Goal: Task Accomplishment & Management: Manage account settings

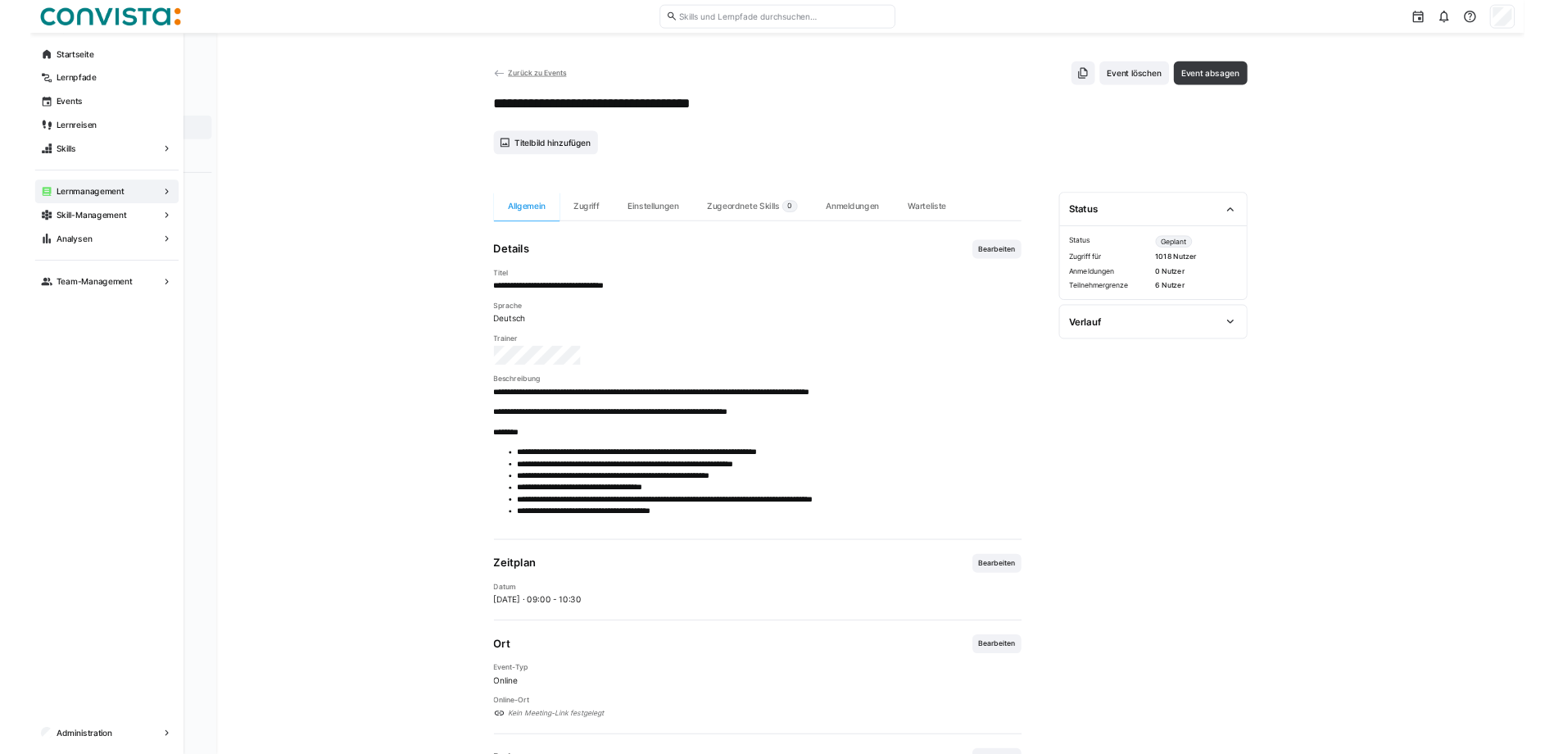
scroll to position [149, 0]
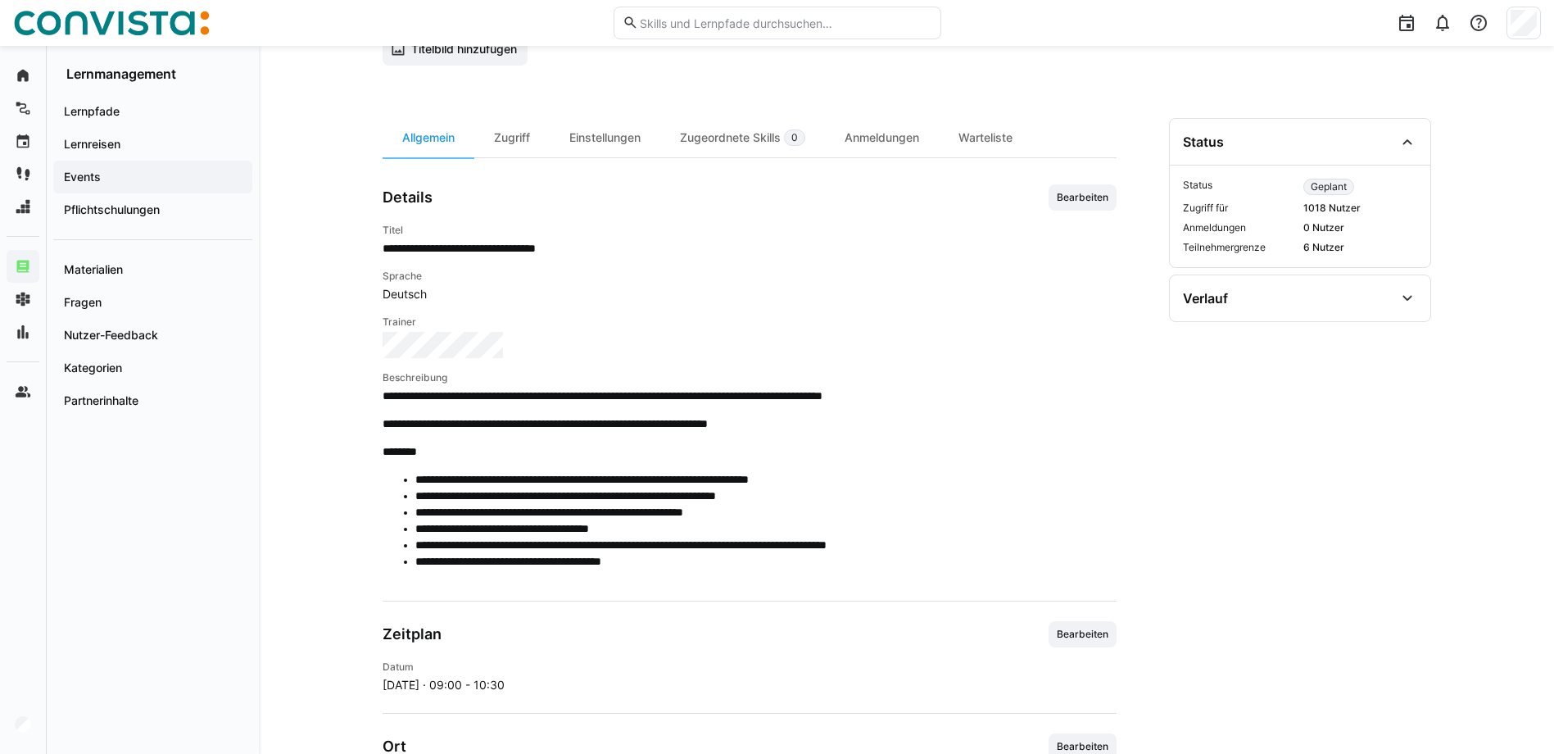
click at [116, 170] on span "Events" at bounding box center [152, 177] width 183 height 16
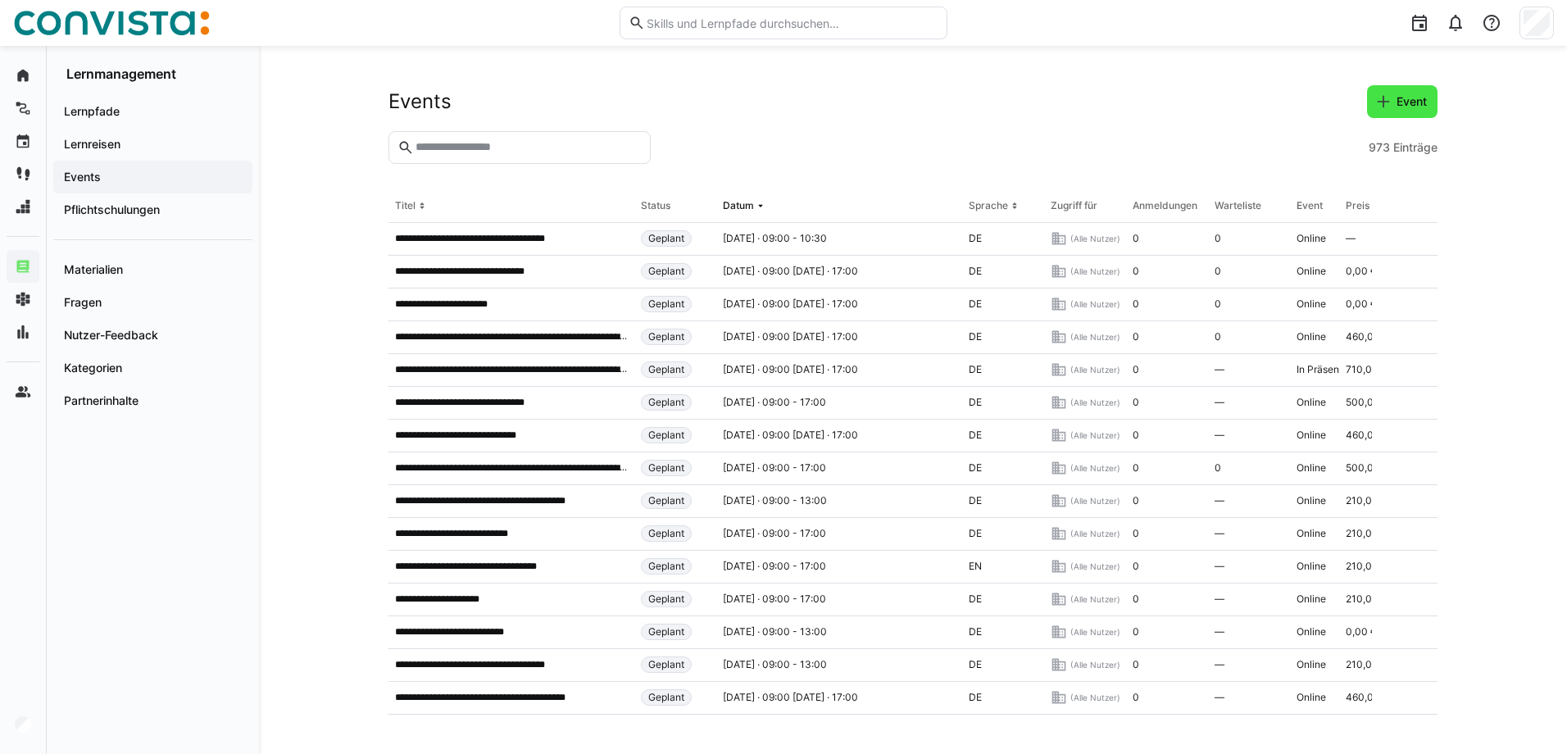
click at [1426, 104] on span "Event" at bounding box center [1411, 101] width 35 height 16
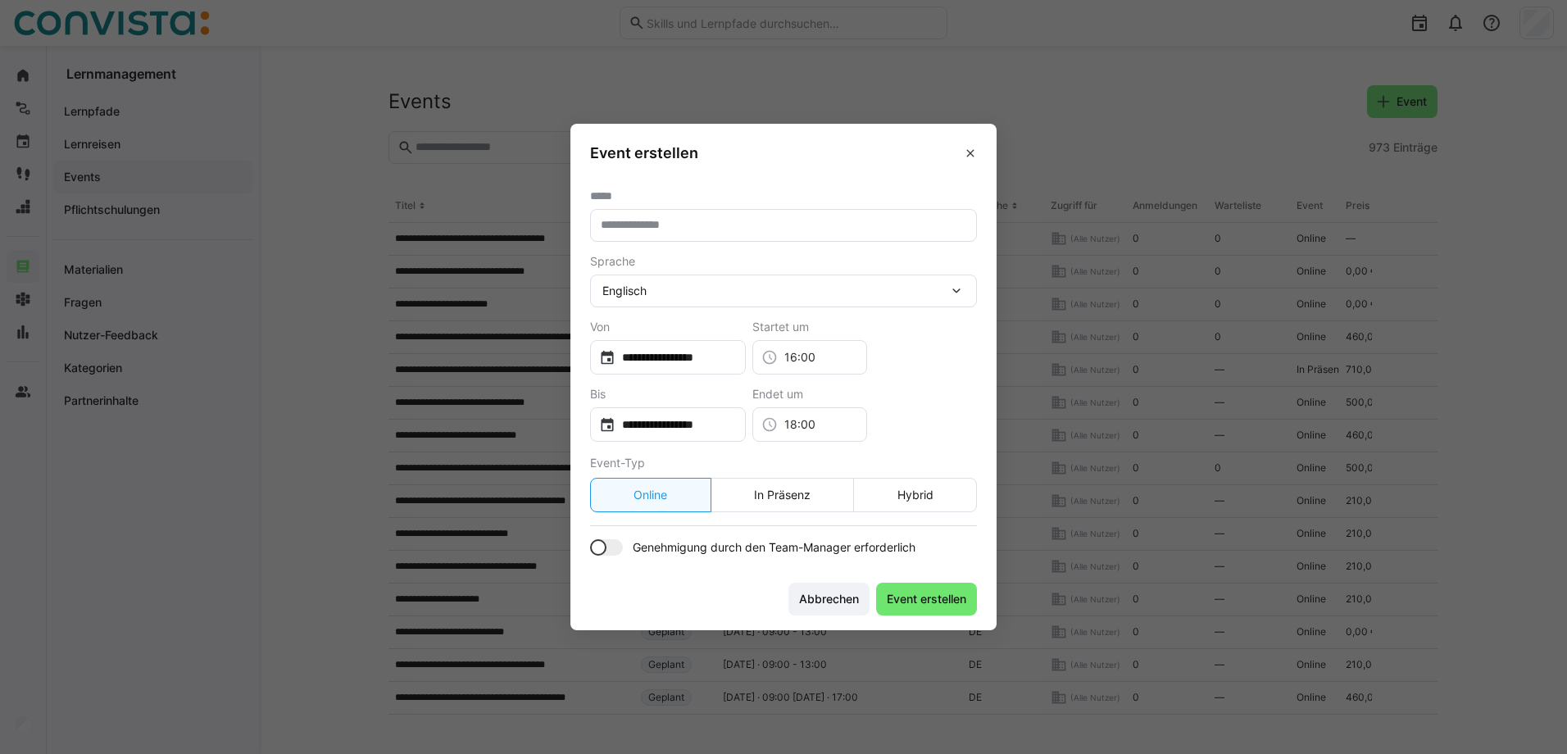
click at [636, 221] on input "text" at bounding box center [783, 225] width 369 height 15
type input "**"
click at [952, 595] on span "Event erstellen" at bounding box center [926, 599] width 84 height 16
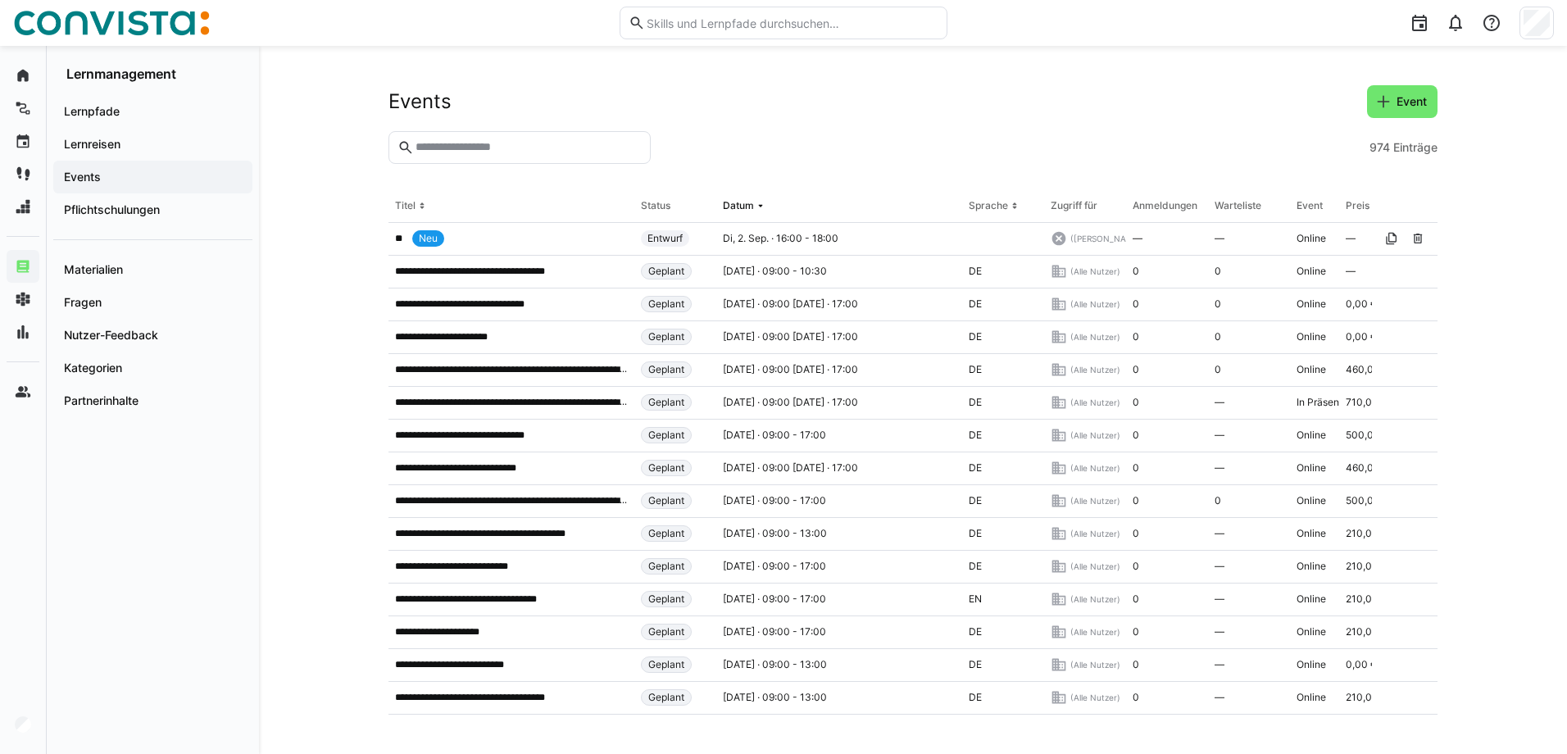
drag, startPoint x: 525, startPoint y: 241, endPoint x: 650, endPoint y: 189, distance: 134.8
click at [588, 183] on section "974 Einträge" at bounding box center [912, 160] width 1049 height 59
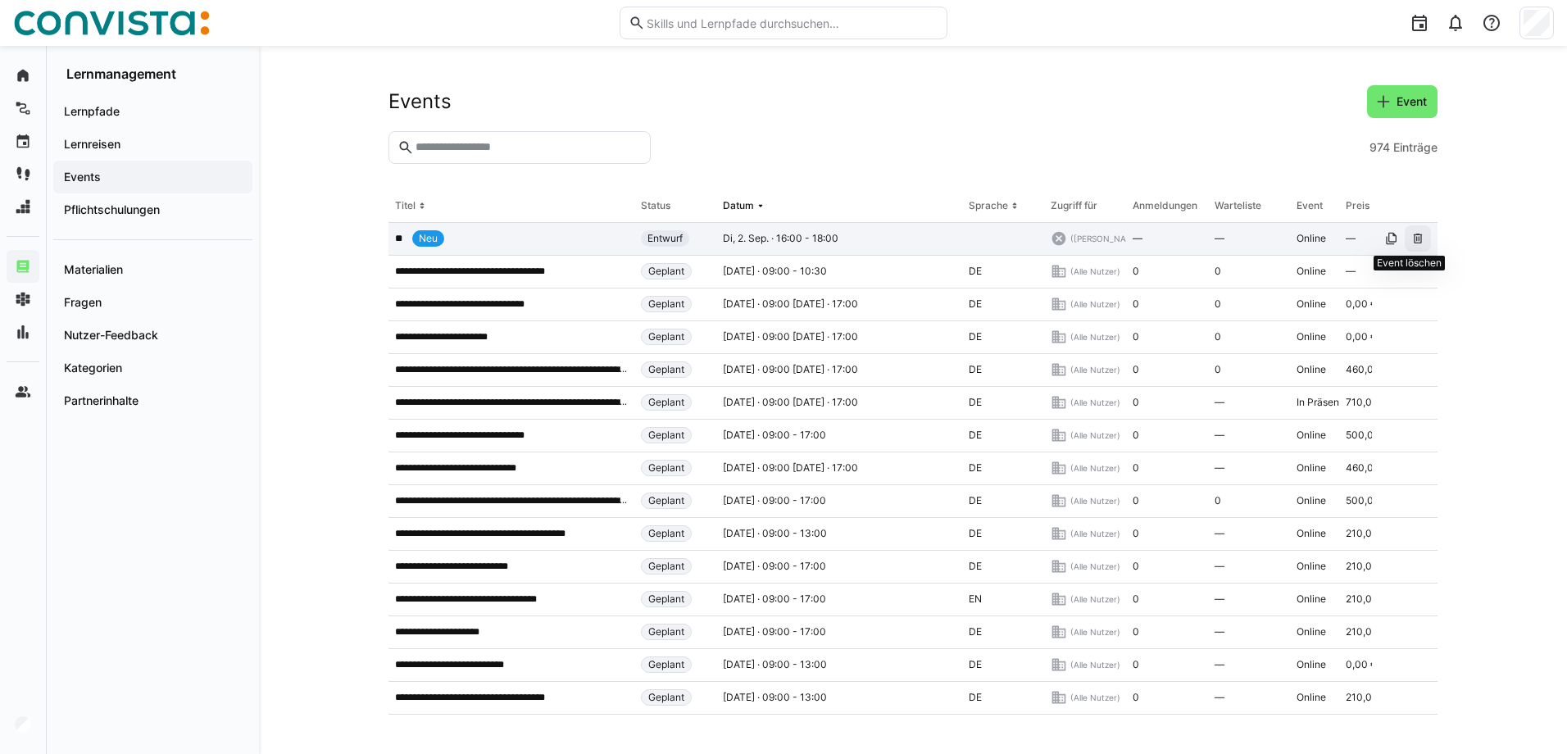
click at [1411, 243] on eds-icon at bounding box center [1417, 238] width 13 height 13
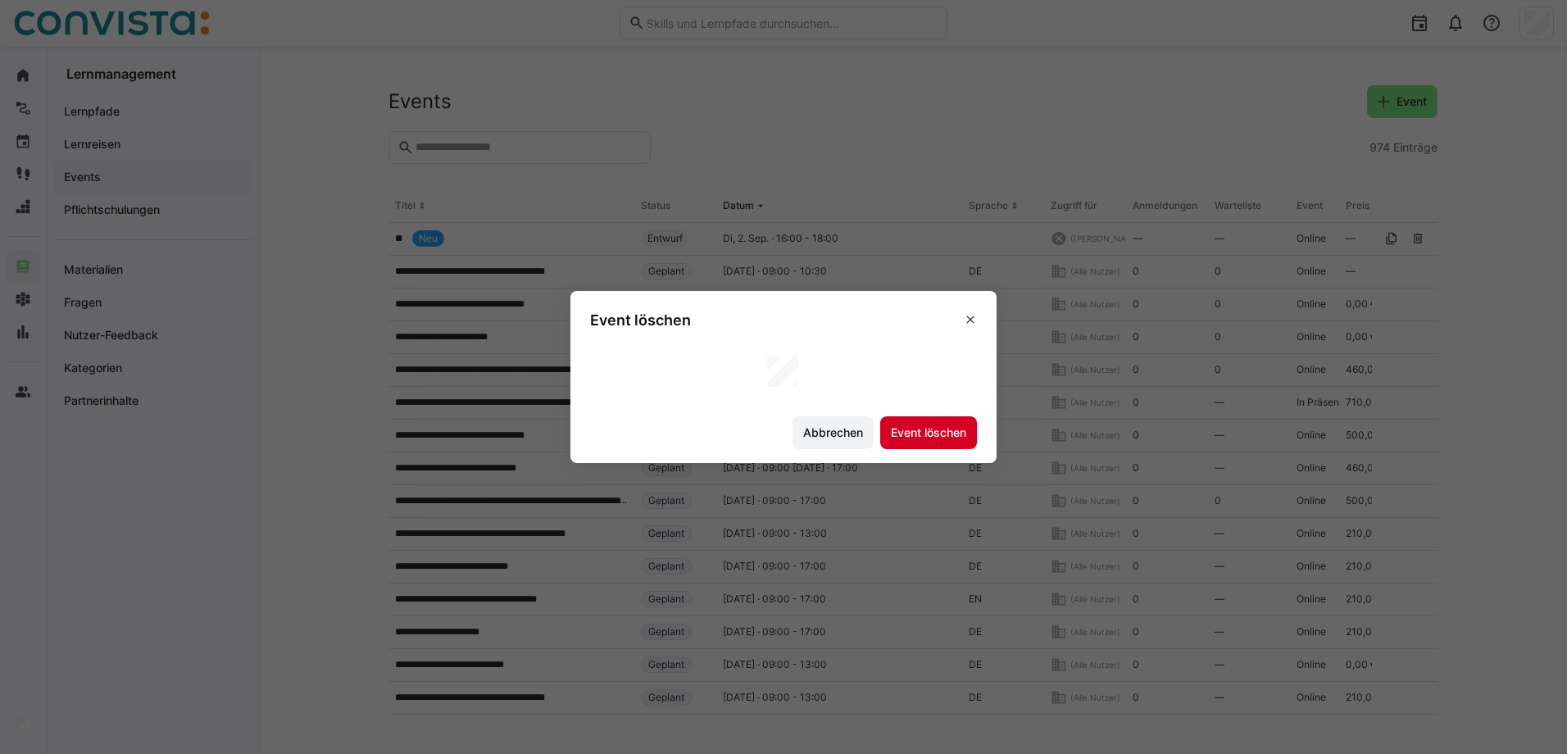
click at [908, 433] on span "Event löschen" at bounding box center [928, 432] width 80 height 16
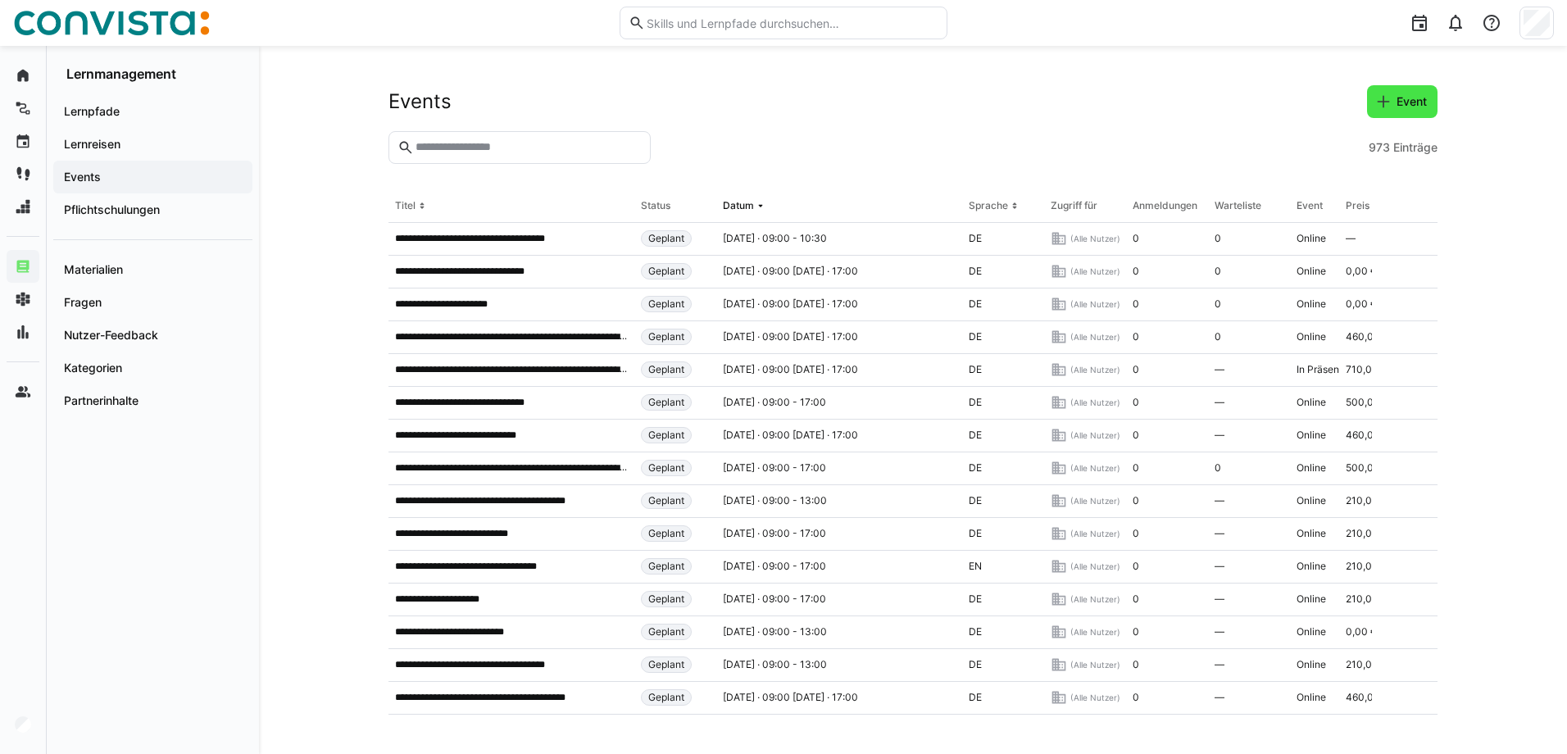
click at [1400, 109] on span "Event" at bounding box center [1411, 101] width 35 height 16
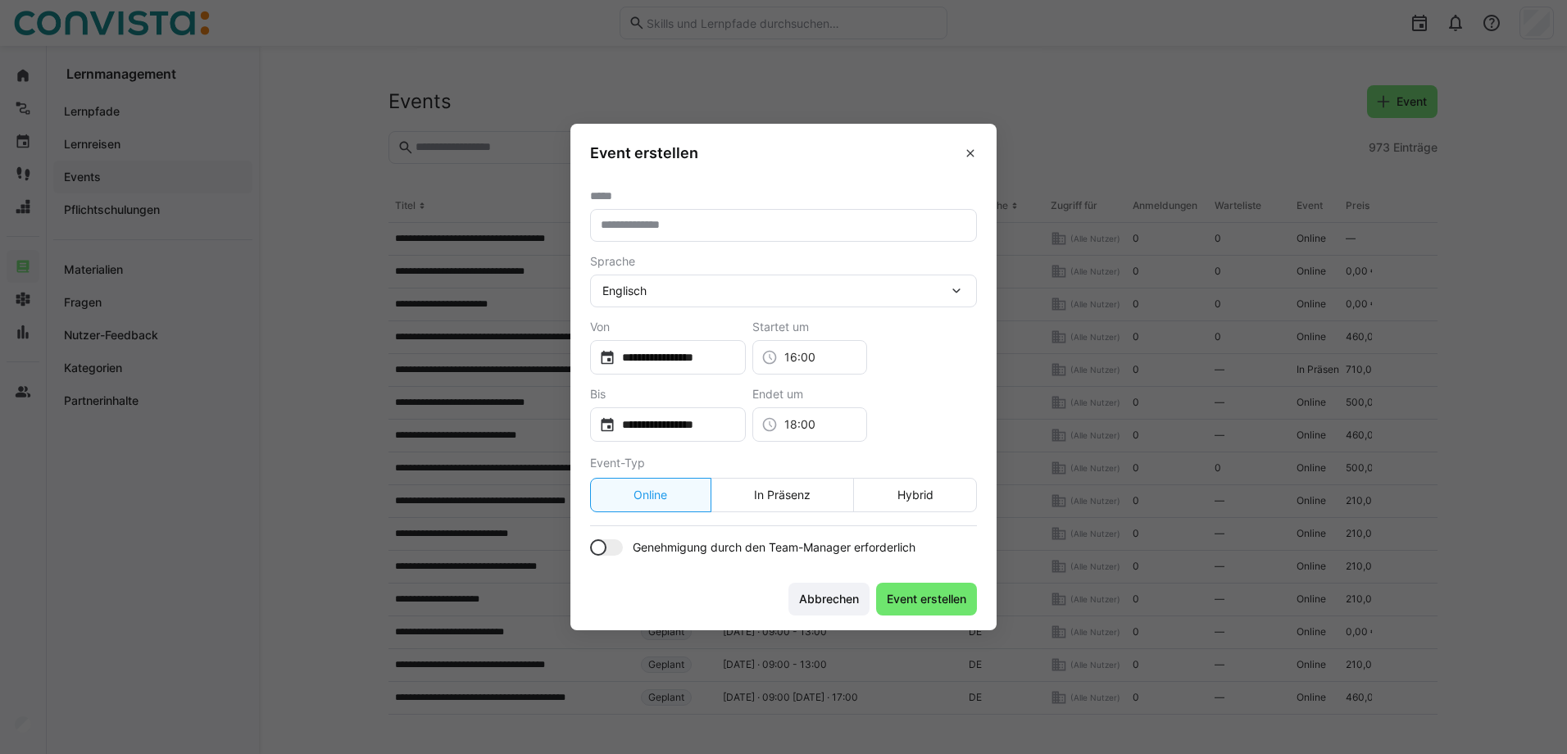
click at [641, 225] on input "text" at bounding box center [783, 225] width 369 height 15
type input "**"
click at [952, 605] on span "Event erstellen" at bounding box center [926, 599] width 84 height 16
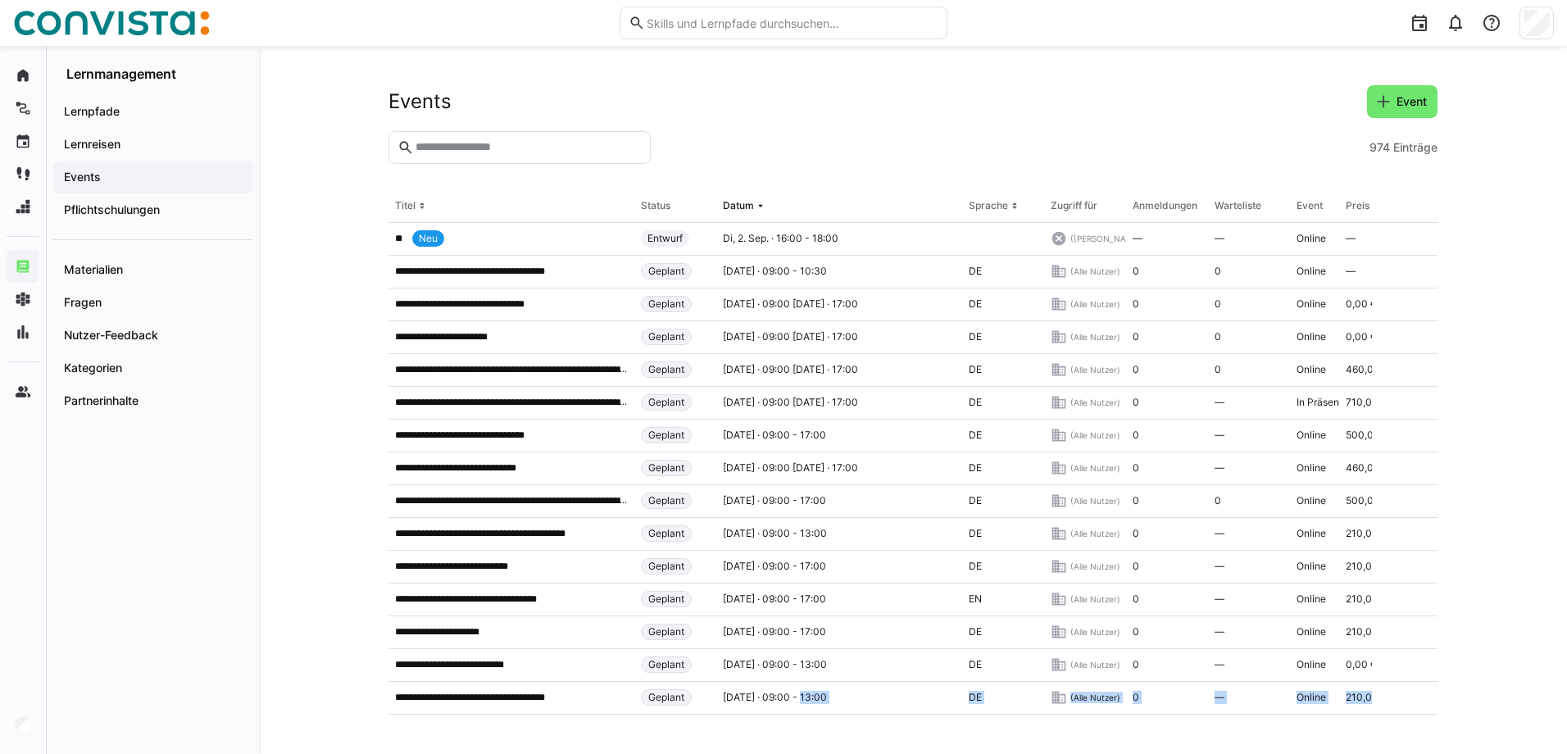
click at [801, 708] on eds-table "**********" at bounding box center [912, 452] width 1049 height 524
click at [475, 234] on app-table-first-column "** Neu" at bounding box center [511, 238] width 233 height 16
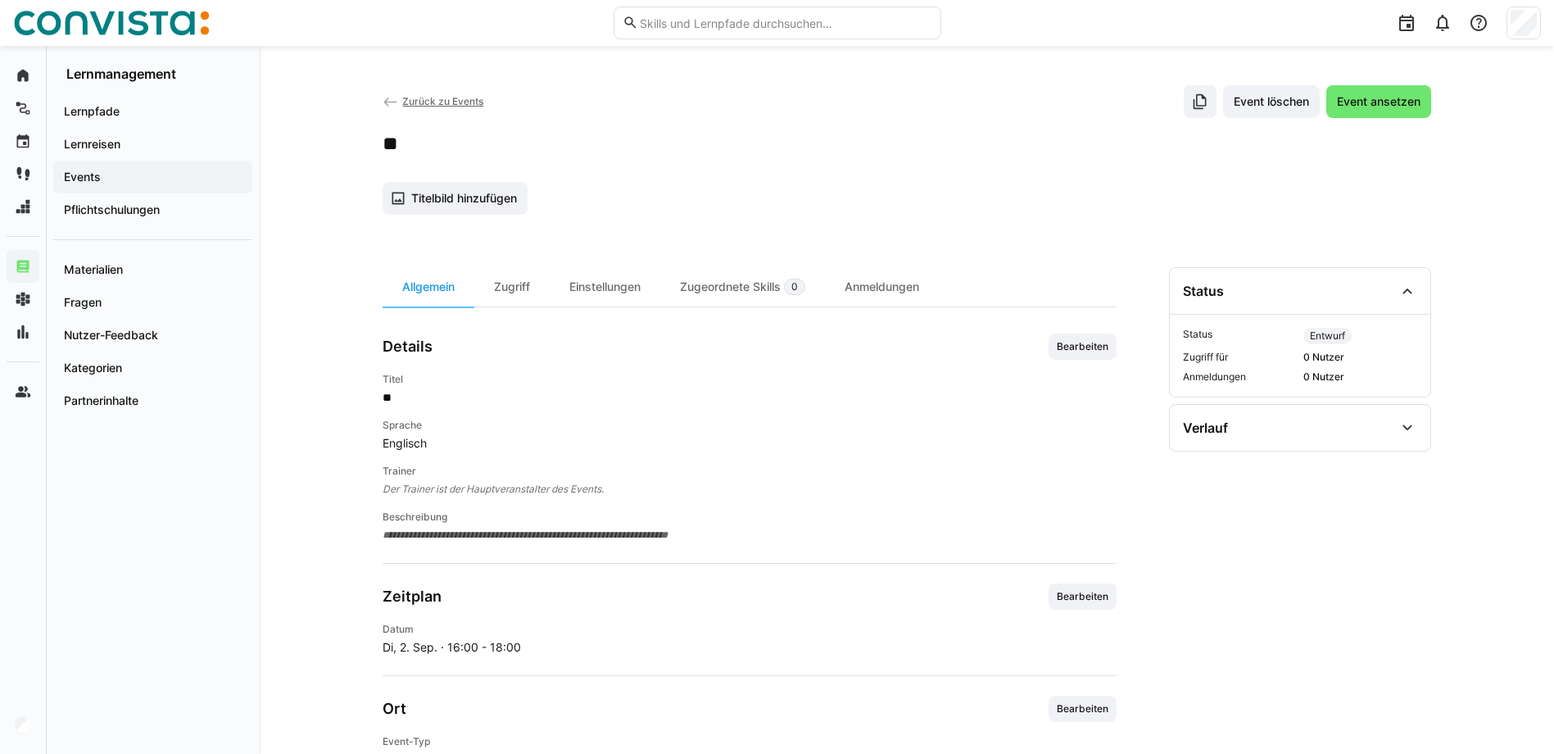
drag, startPoint x: 527, startPoint y: 290, endPoint x: 522, endPoint y: 315, distance: 25.9
click at [527, 290] on div "Zugriff" at bounding box center [511, 286] width 75 height 39
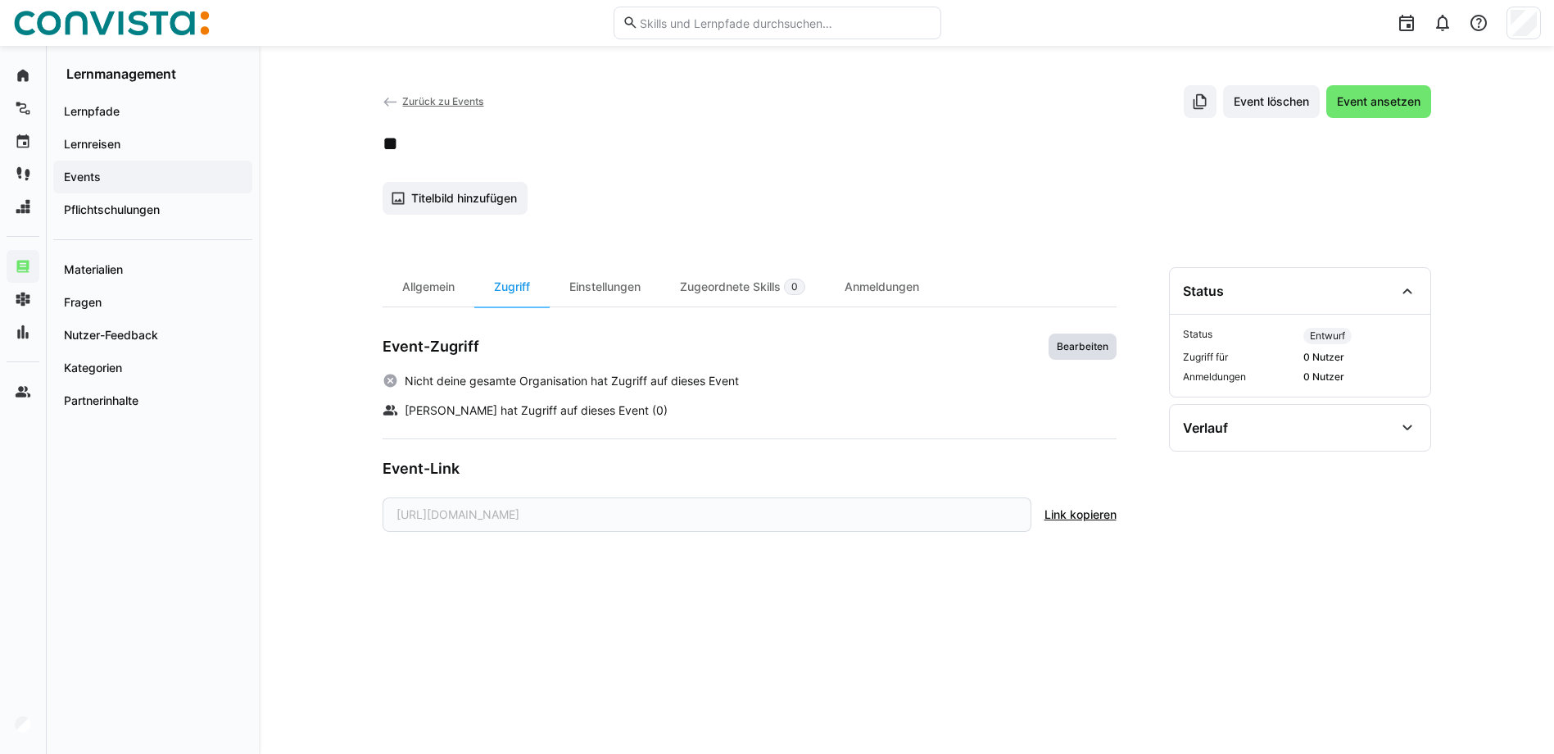
click at [1090, 355] on span "Bearbeiten" at bounding box center [1083, 346] width 68 height 26
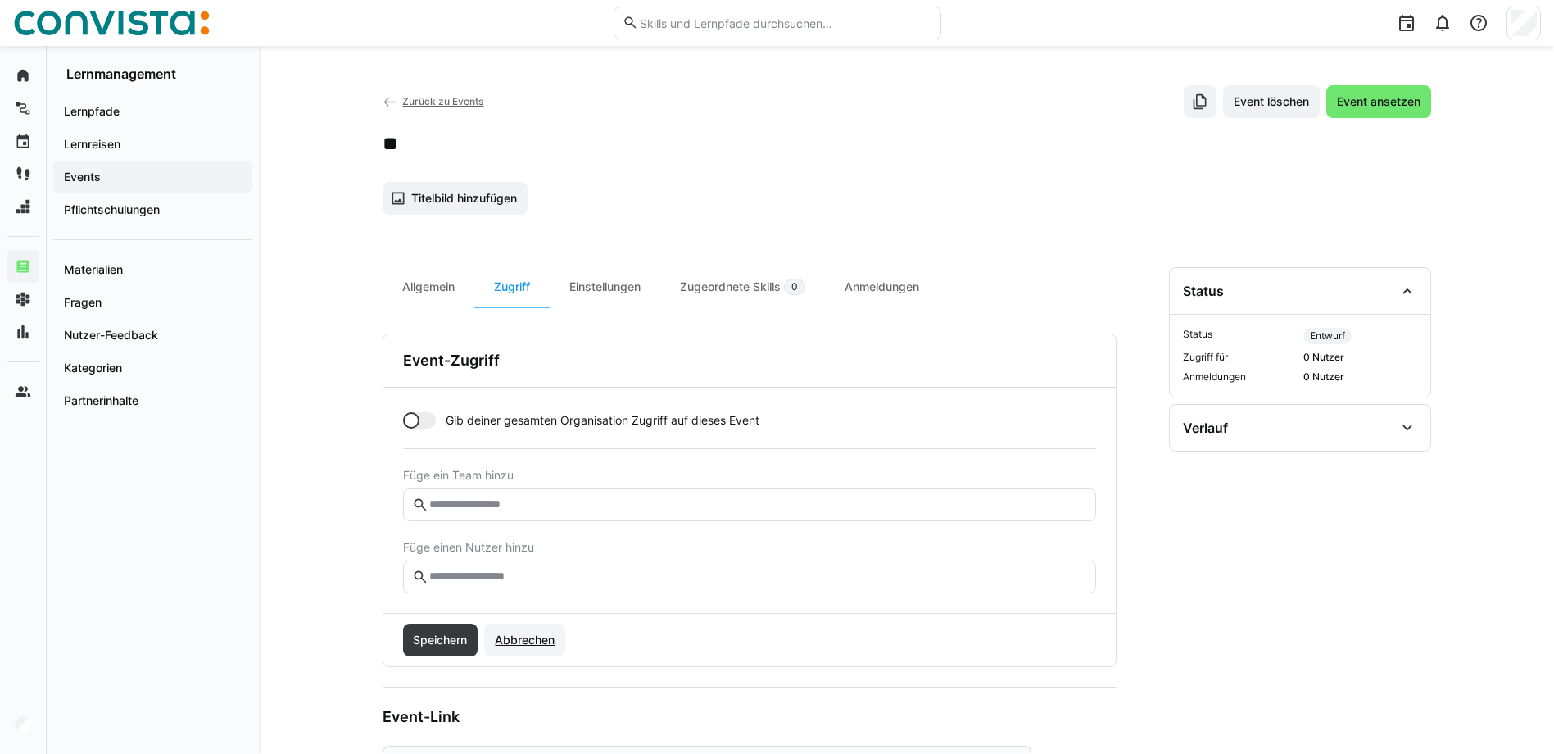
click at [536, 637] on span "Abbrechen" at bounding box center [524, 640] width 65 height 16
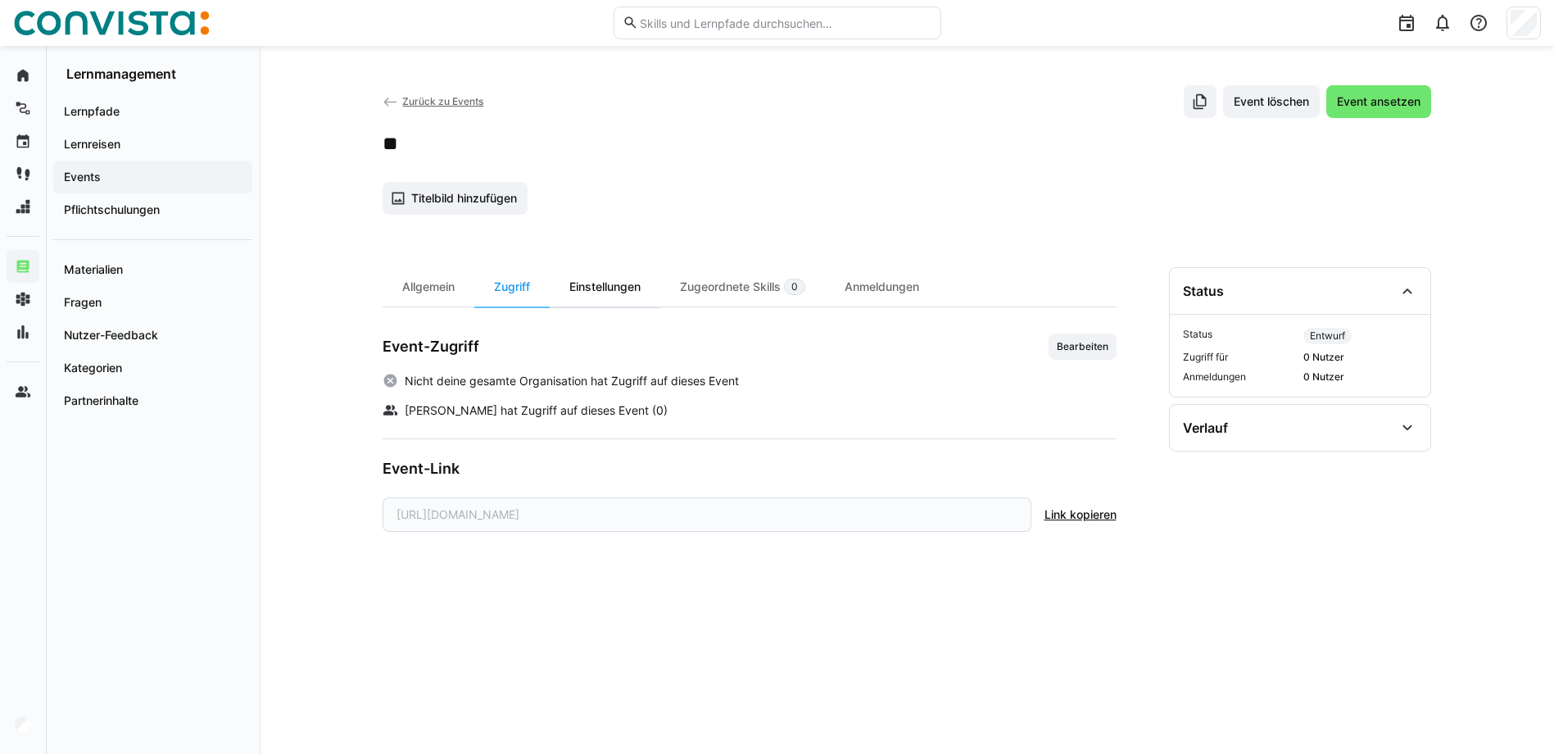
click at [588, 299] on div "Einstellungen" at bounding box center [605, 286] width 111 height 39
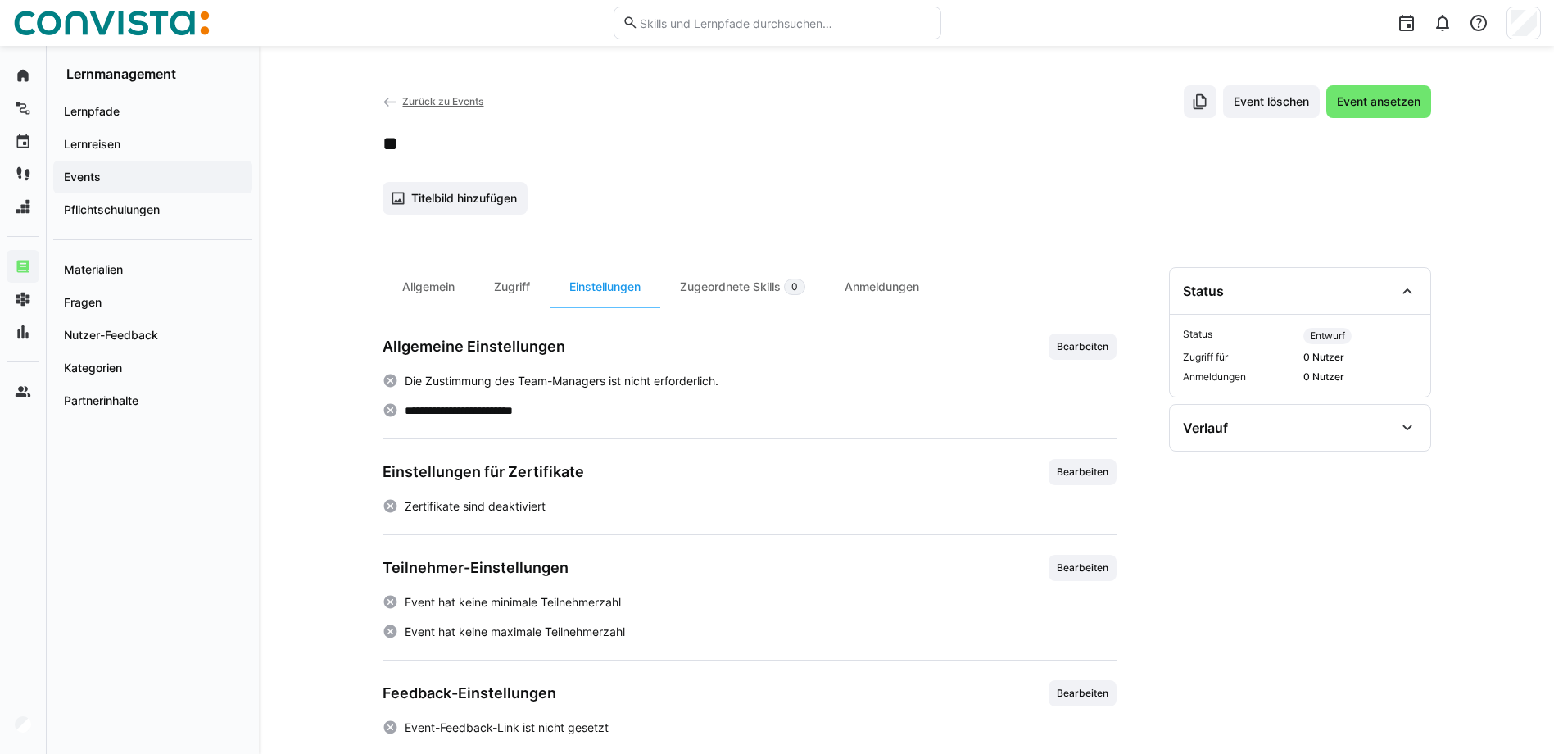
click at [434, 98] on span "Zurück zu Events" at bounding box center [442, 101] width 81 height 12
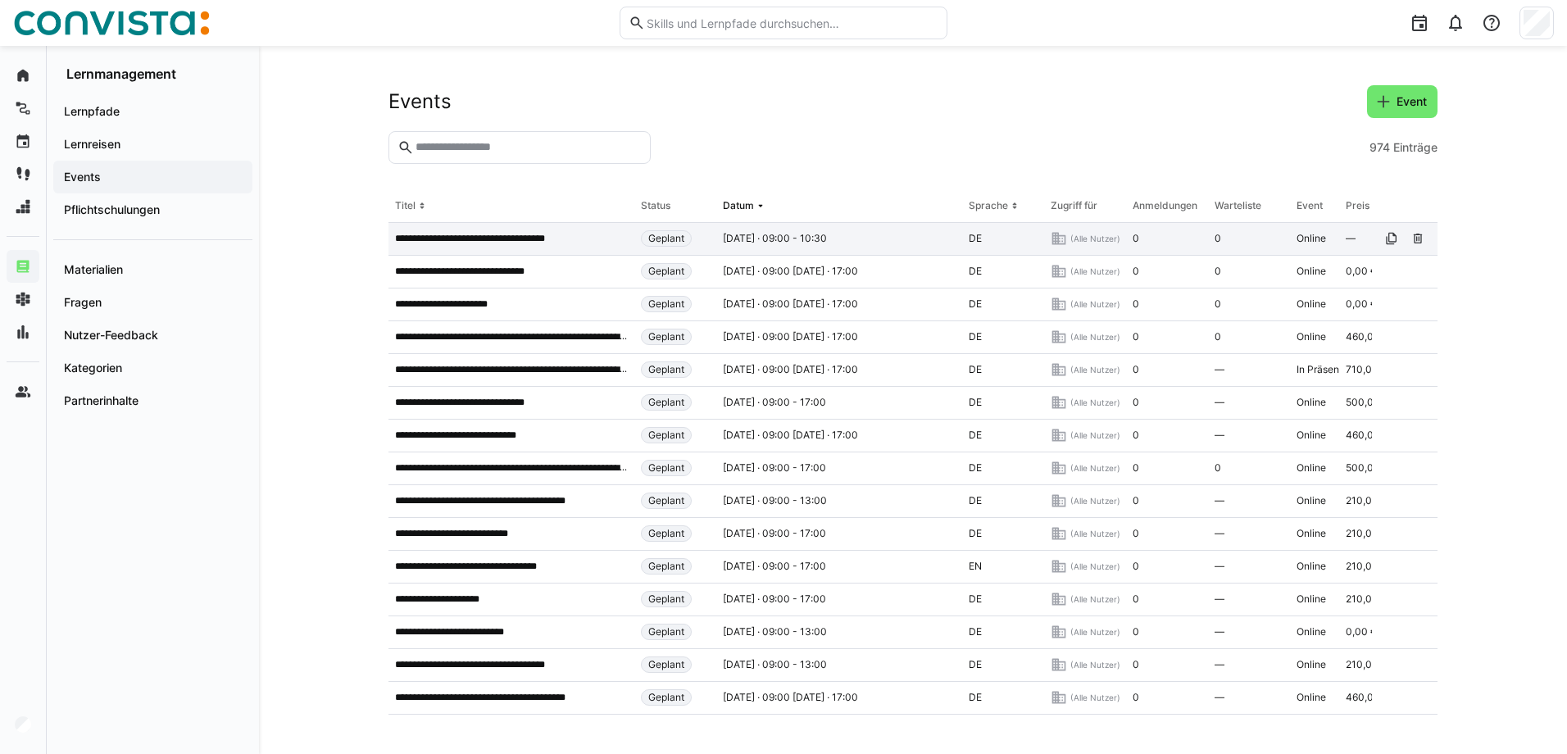
click at [506, 234] on p "**********" at bounding box center [484, 238] width 178 height 13
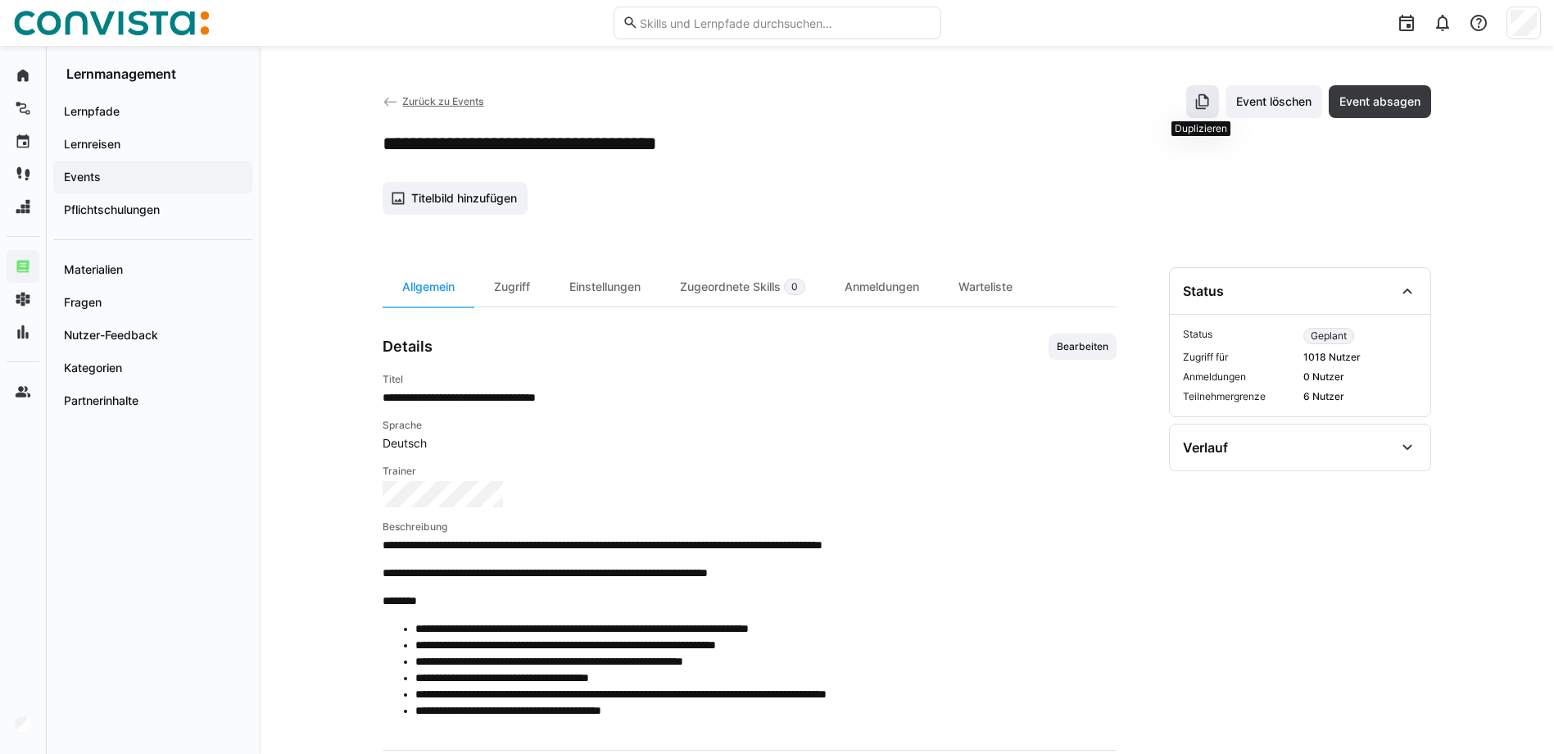
click at [1207, 104] on eds-icon at bounding box center [1203, 101] width 16 height 16
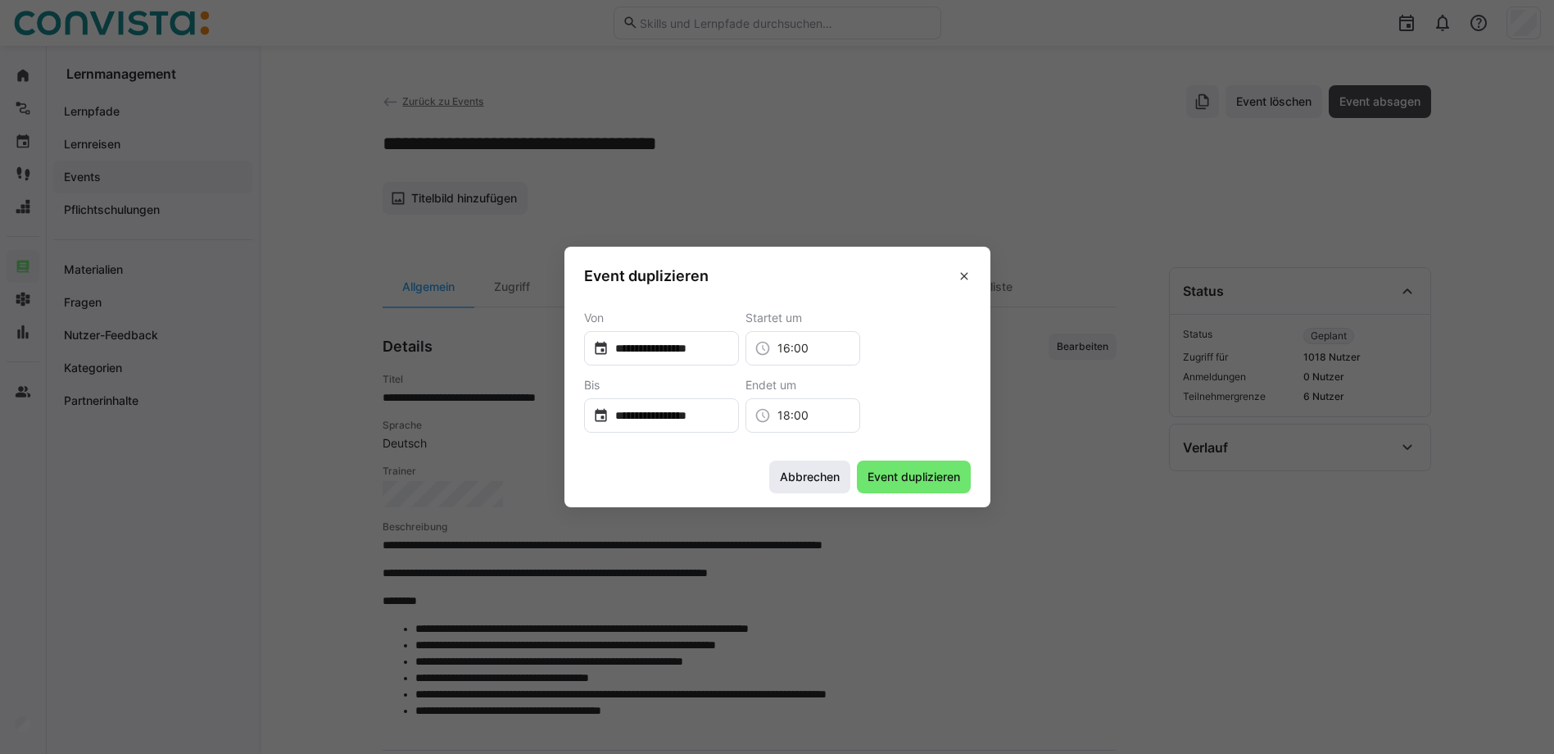
click at [799, 478] on span "Abbrechen" at bounding box center [810, 477] width 65 height 16
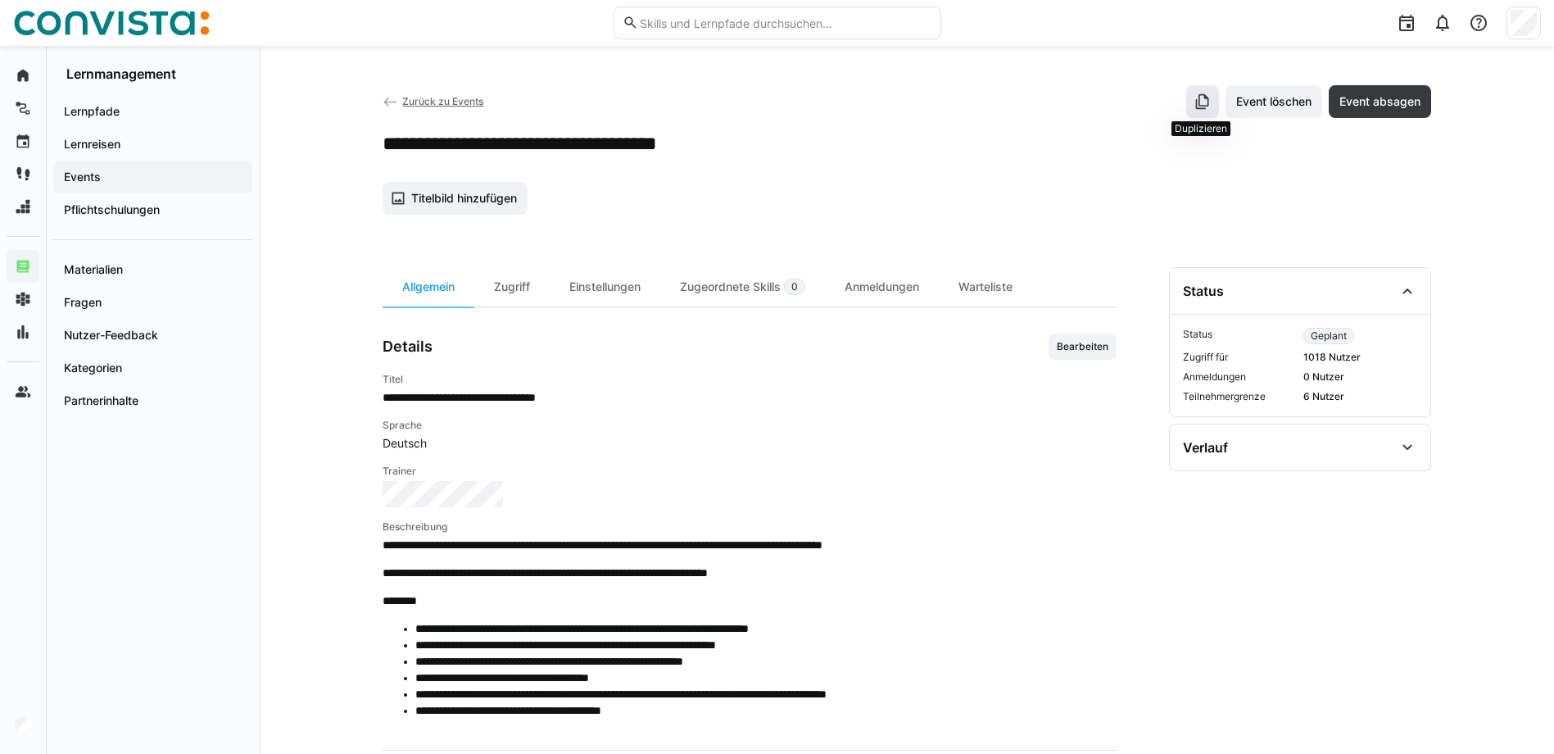
click at [1196, 105] on eds-icon at bounding box center [1203, 101] width 16 height 16
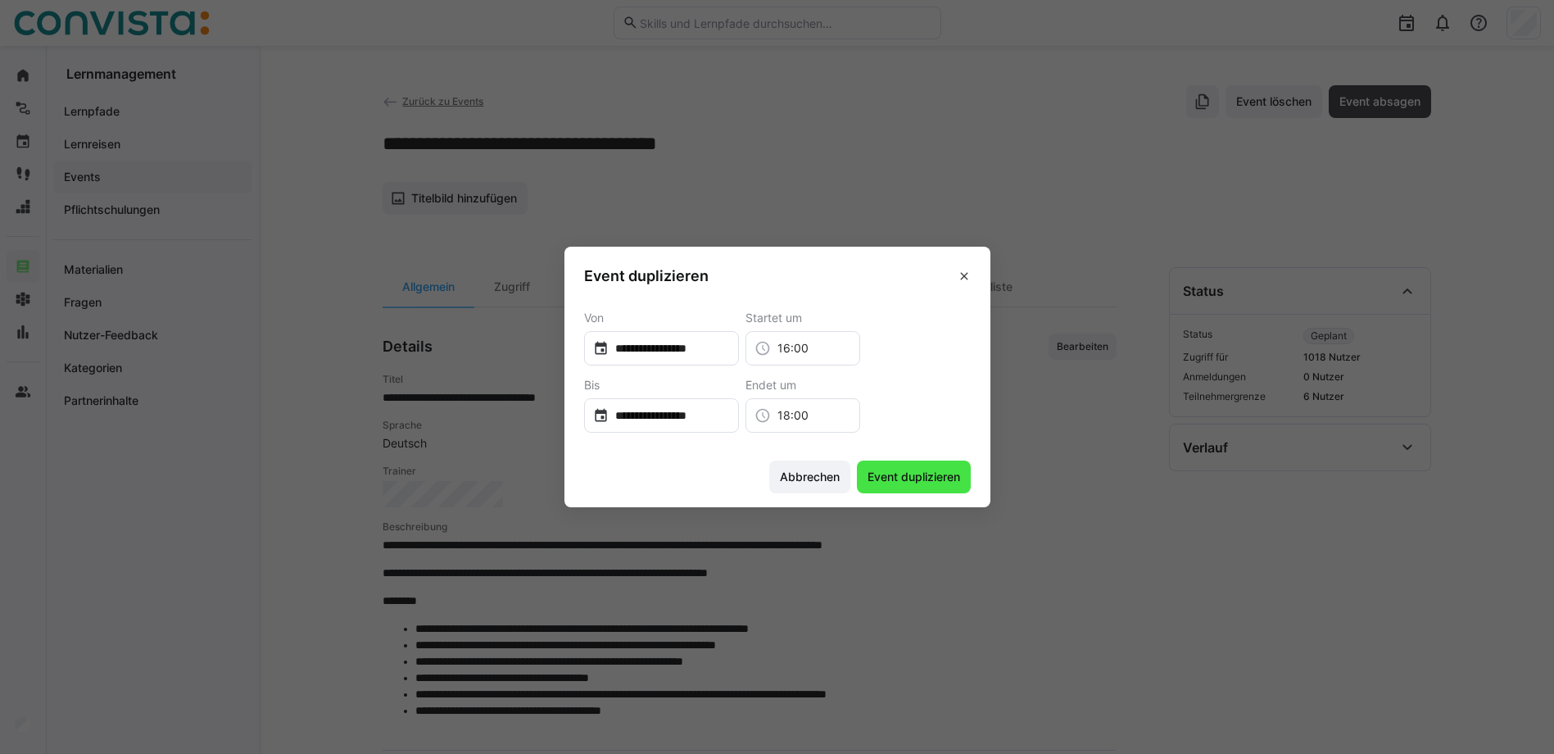
click at [925, 480] on span "Event duplizieren" at bounding box center [914, 477] width 98 height 16
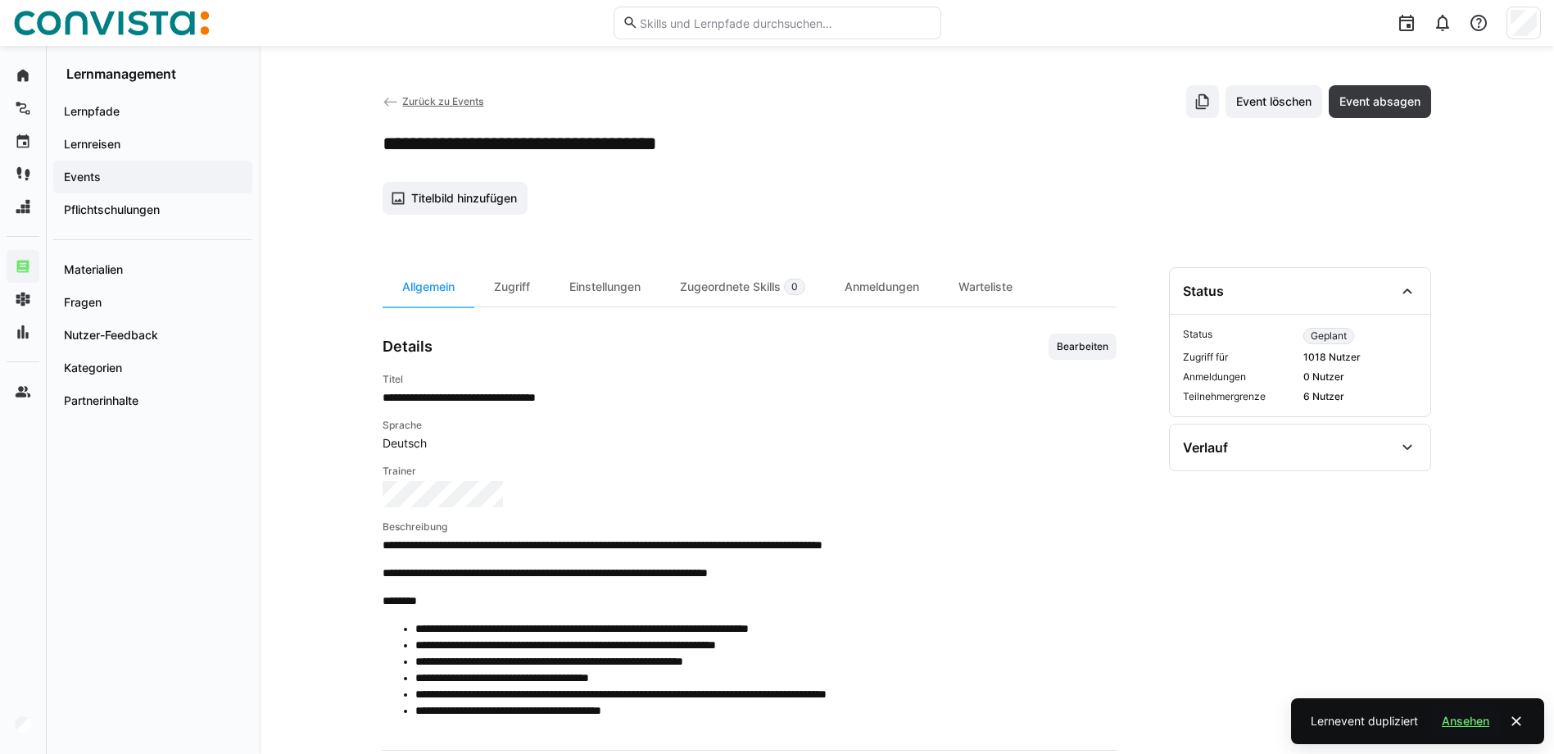
click at [1465, 717] on span "Ansehen" at bounding box center [1466, 721] width 52 height 16
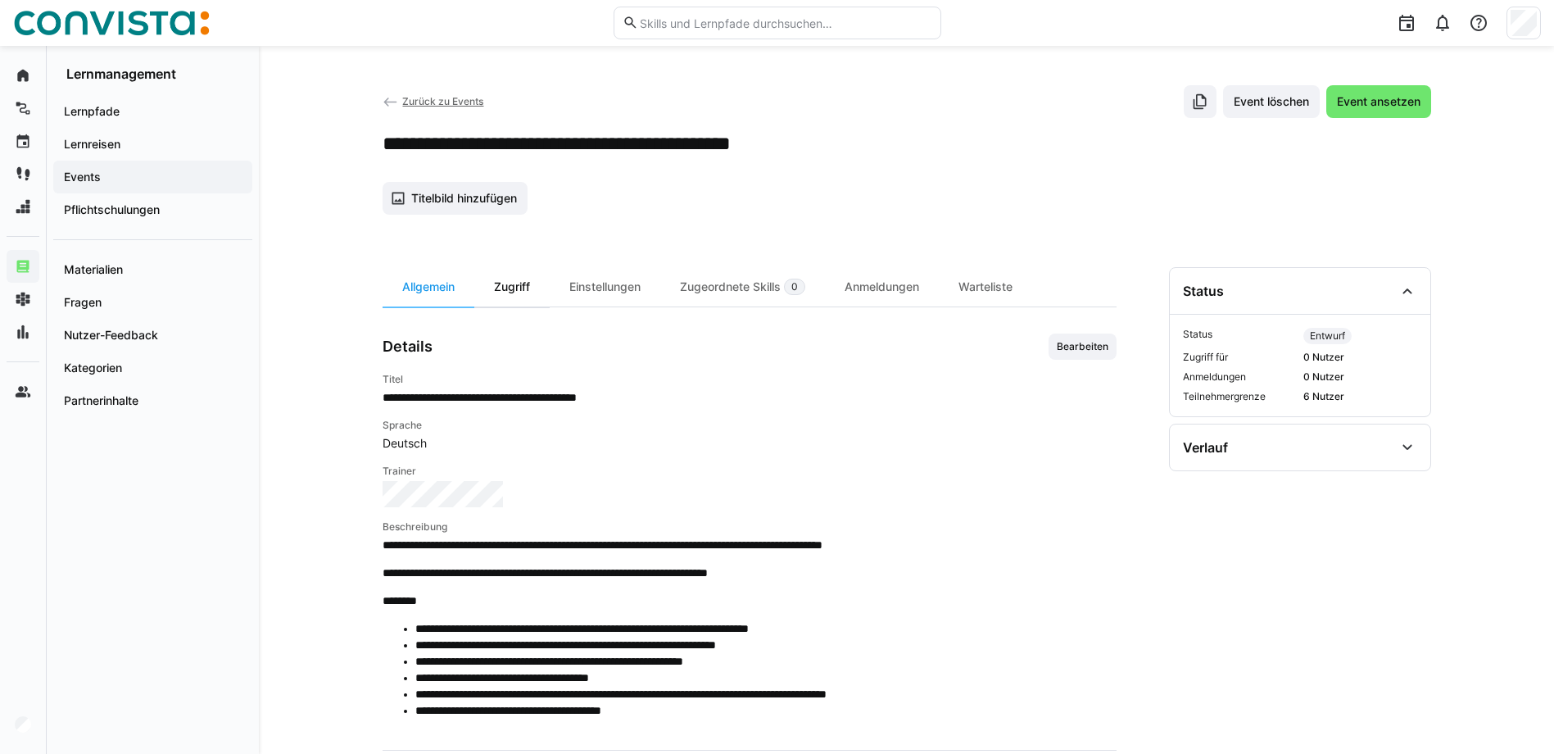
click at [529, 290] on div "Zugriff" at bounding box center [511, 286] width 75 height 39
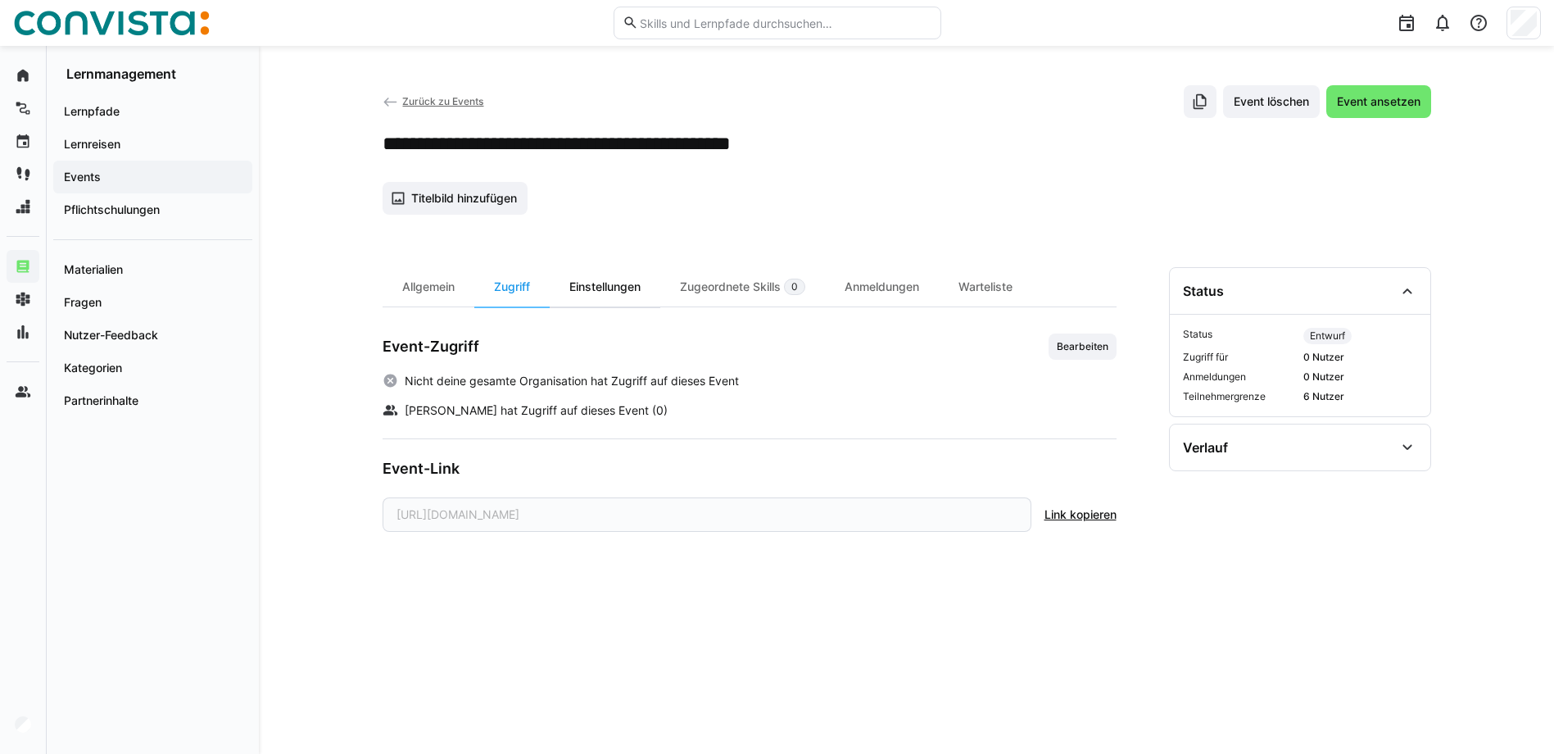
click at [597, 288] on div "Einstellungen" at bounding box center [605, 286] width 111 height 39
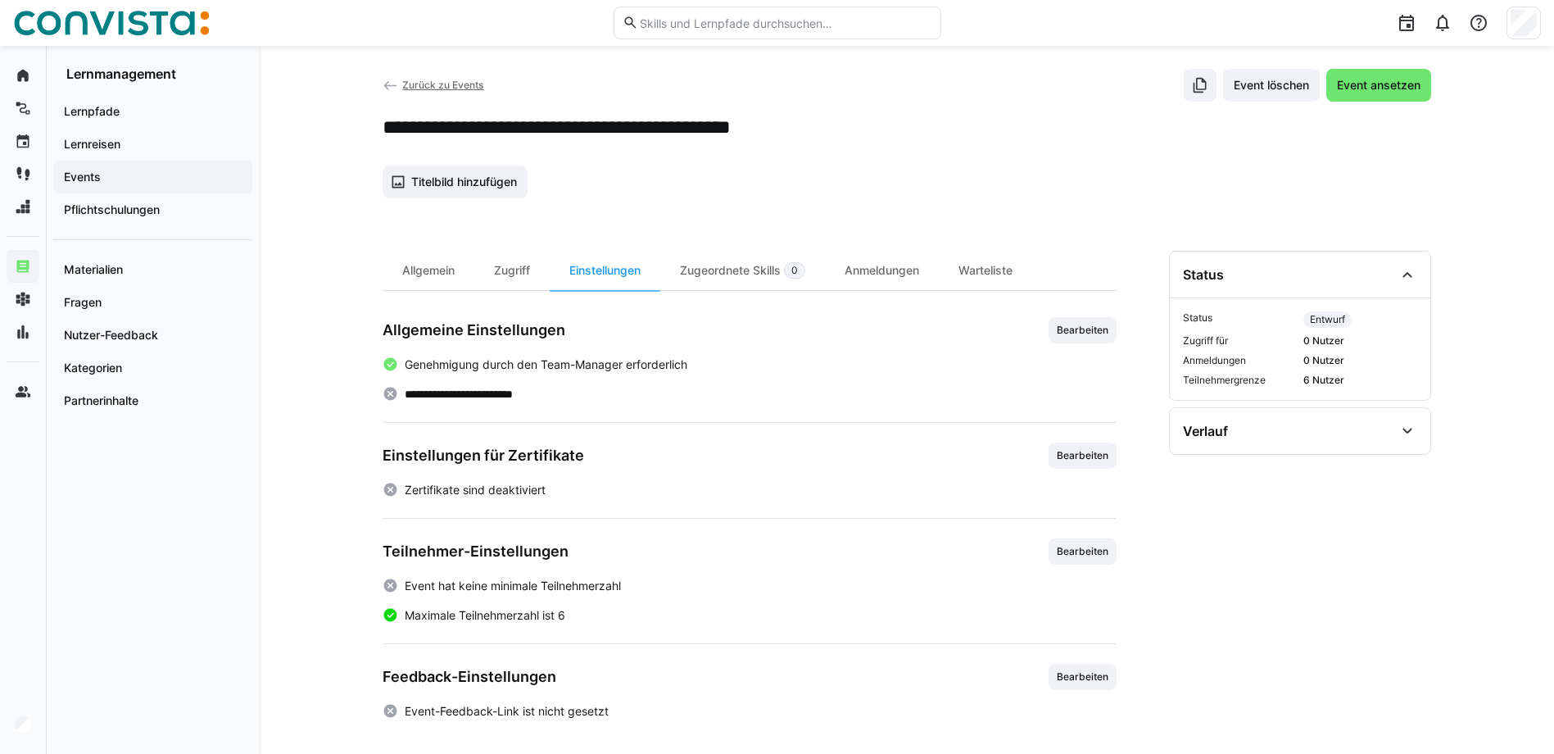
scroll to position [21, 0]
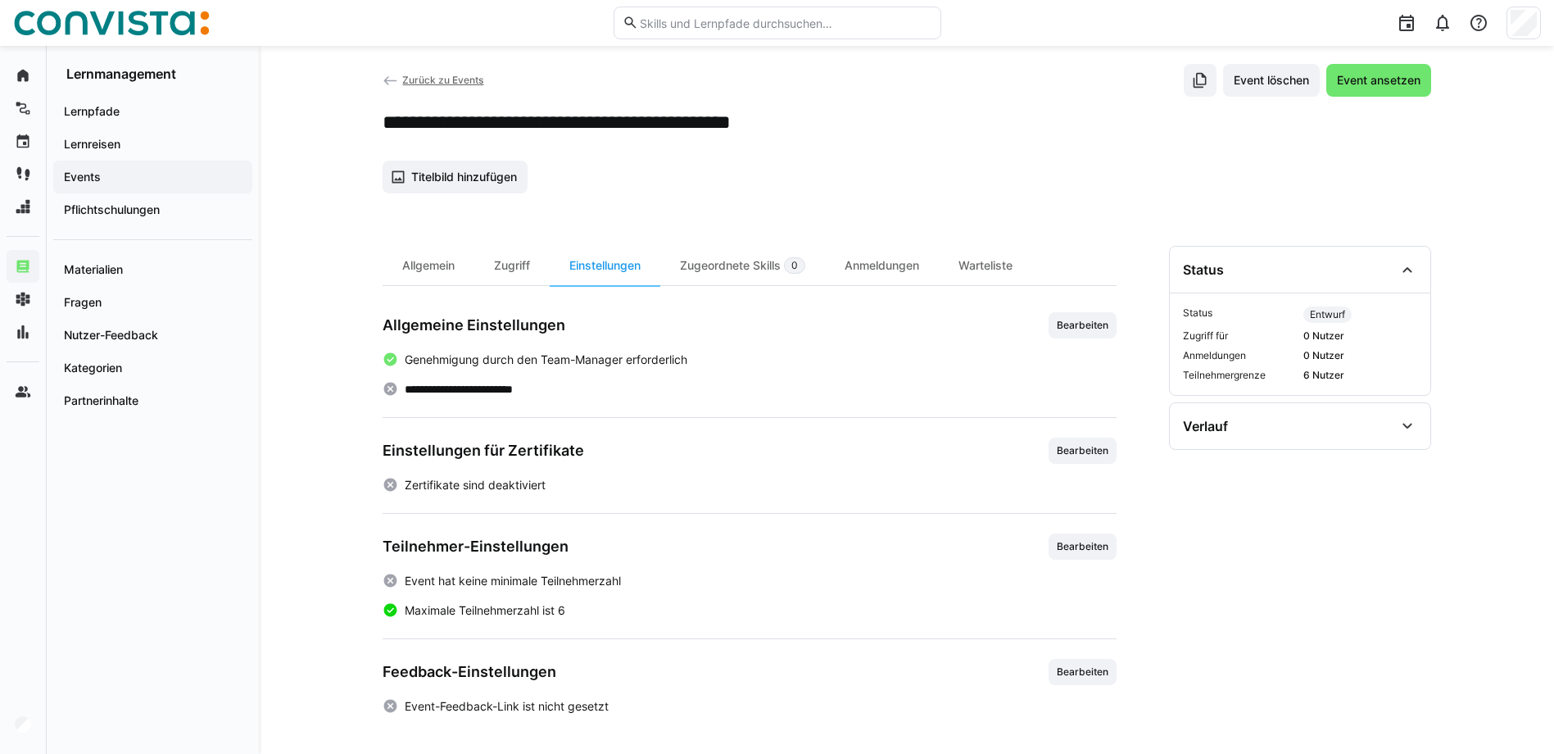
drag, startPoint x: 752, startPoint y: 268, endPoint x: 50, endPoint y: 338, distance: 705.7
click at [752, 268] on div "Zugeordnete Skills 0" at bounding box center [742, 265] width 165 height 39
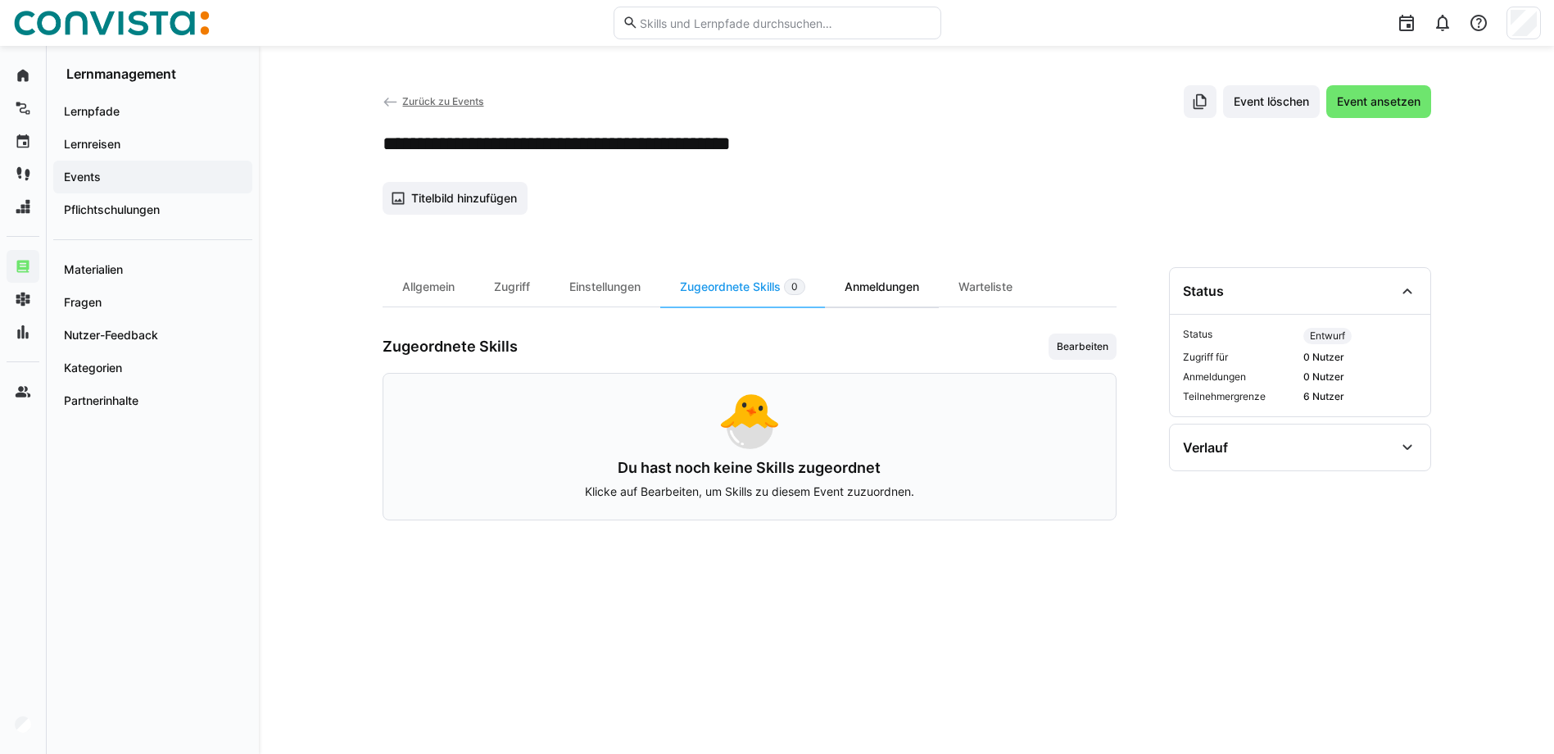
drag, startPoint x: 889, startPoint y: 297, endPoint x: 906, endPoint y: 293, distance: 17.7
click at [889, 297] on div "Anmeldungen" at bounding box center [882, 286] width 114 height 39
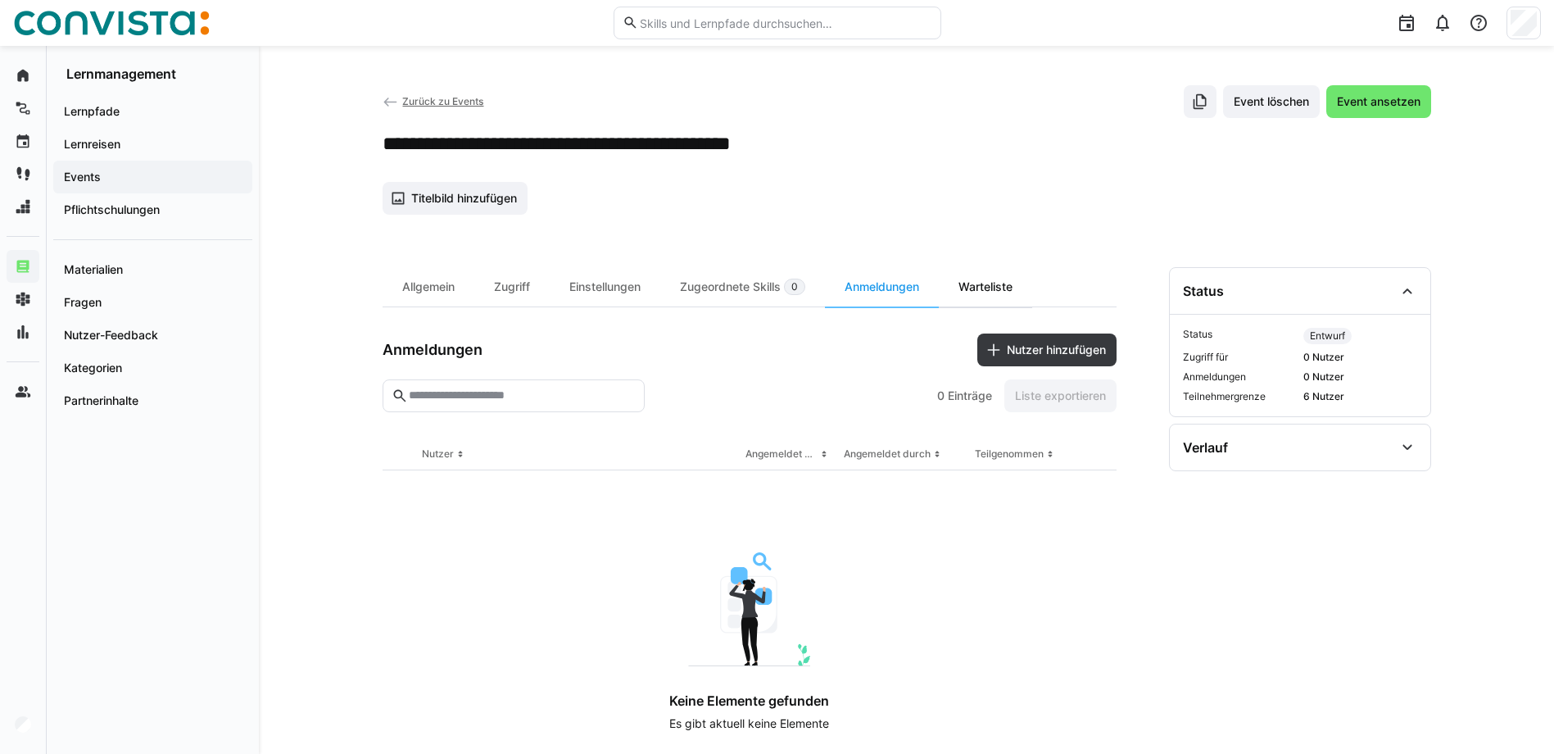
click at [998, 284] on div "Warteliste" at bounding box center [985, 286] width 93 height 39
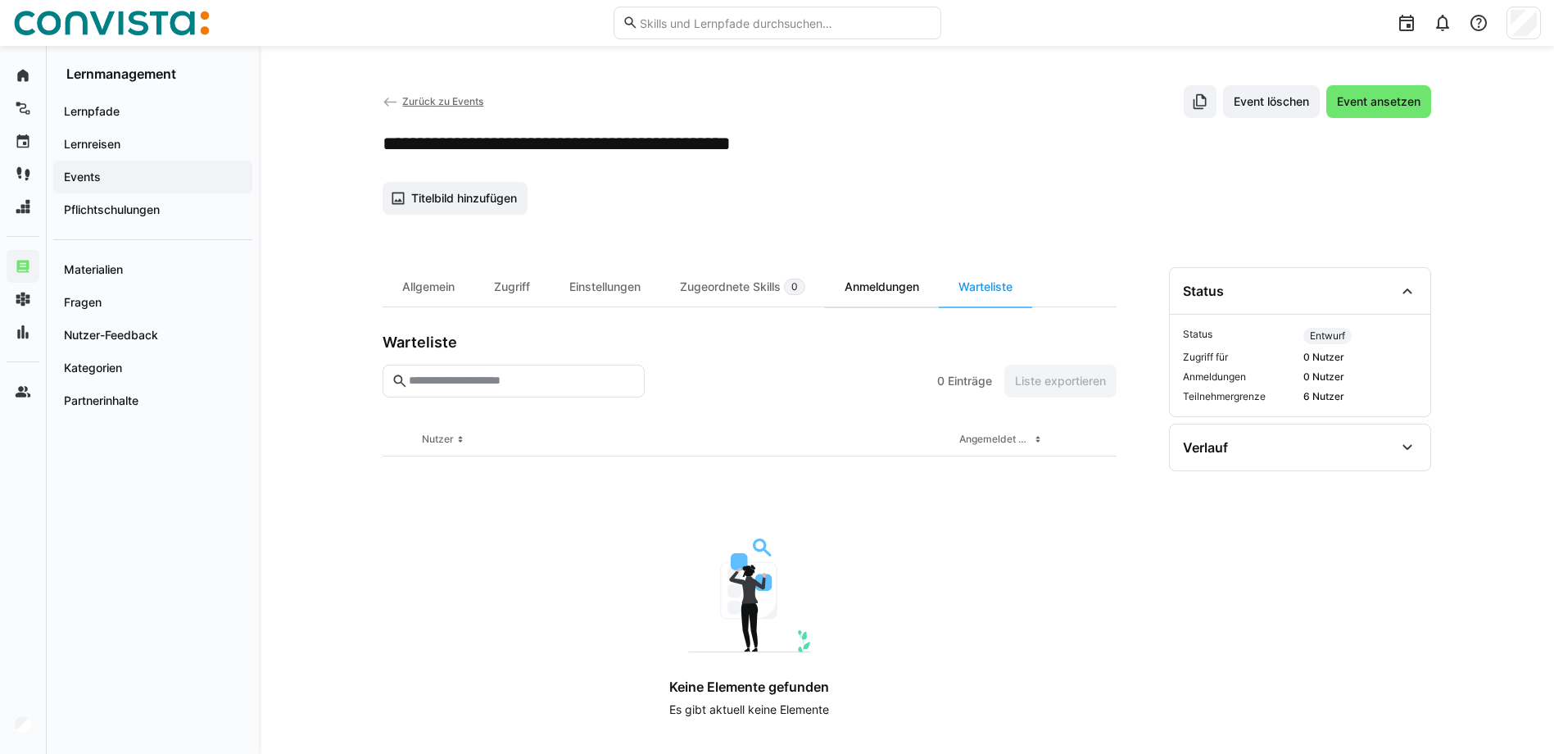
click at [901, 284] on div "Anmeldungen" at bounding box center [882, 286] width 114 height 39
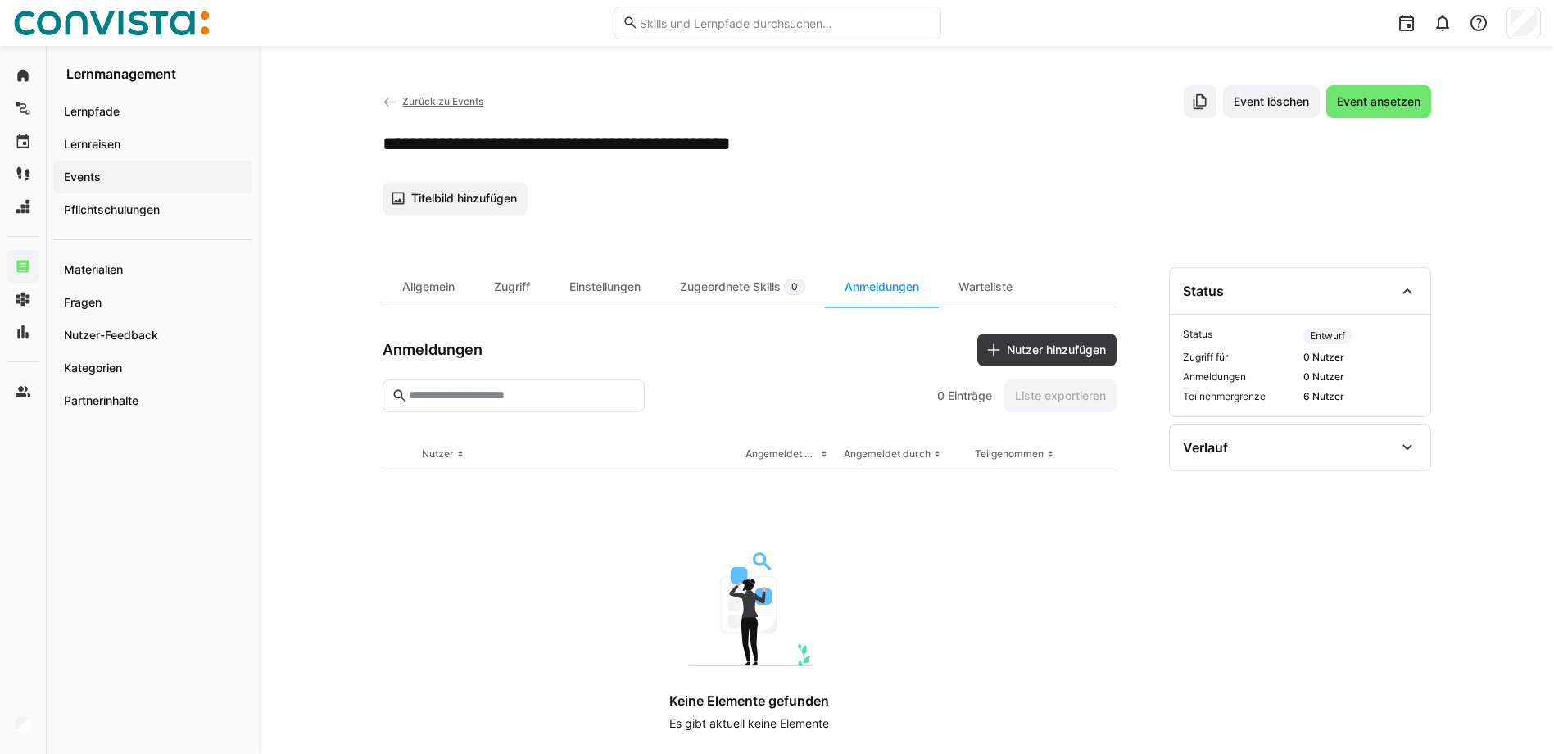
click at [420, 98] on span "Zurück zu Events" at bounding box center [442, 101] width 81 height 12
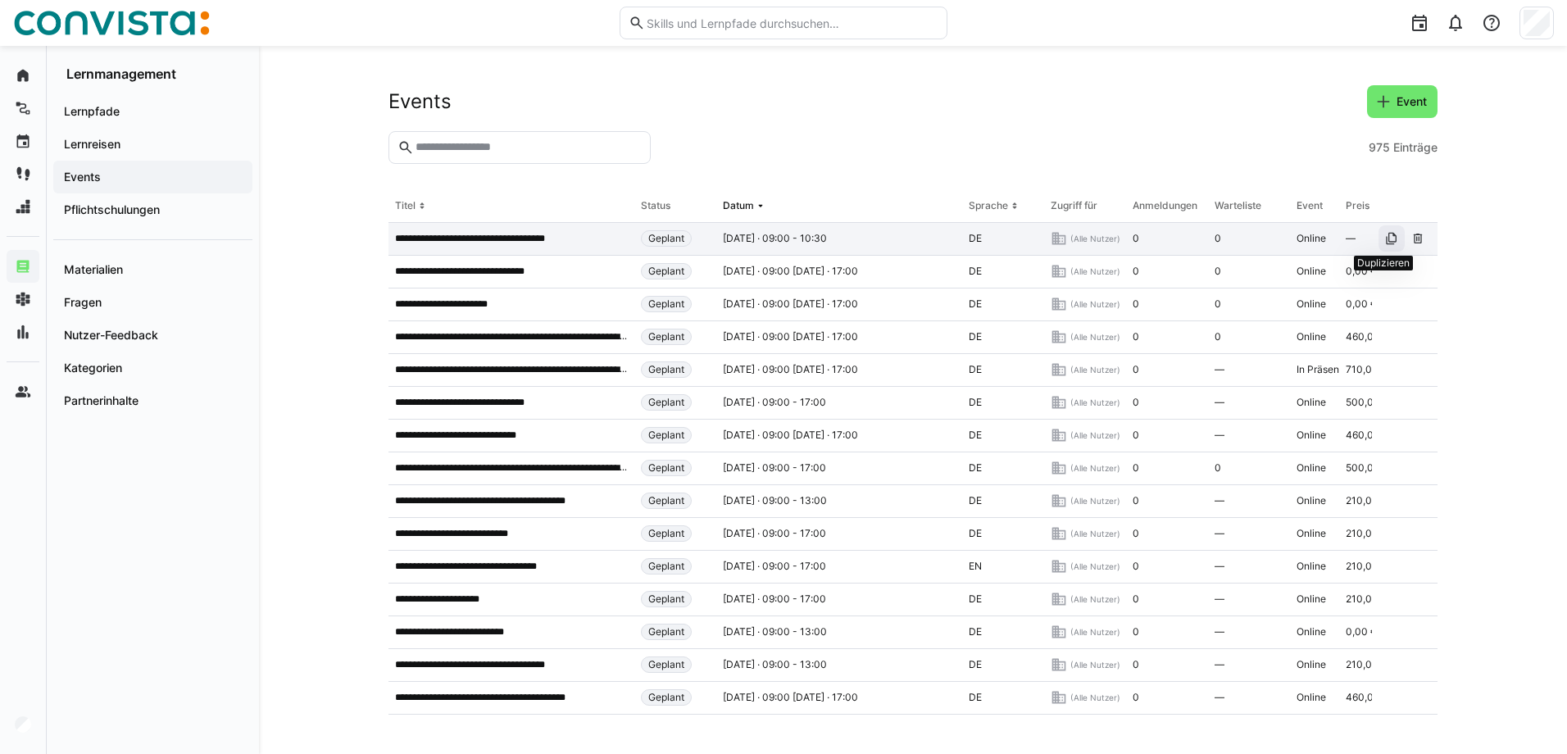
click at [1385, 239] on eds-icon at bounding box center [1391, 238] width 13 height 13
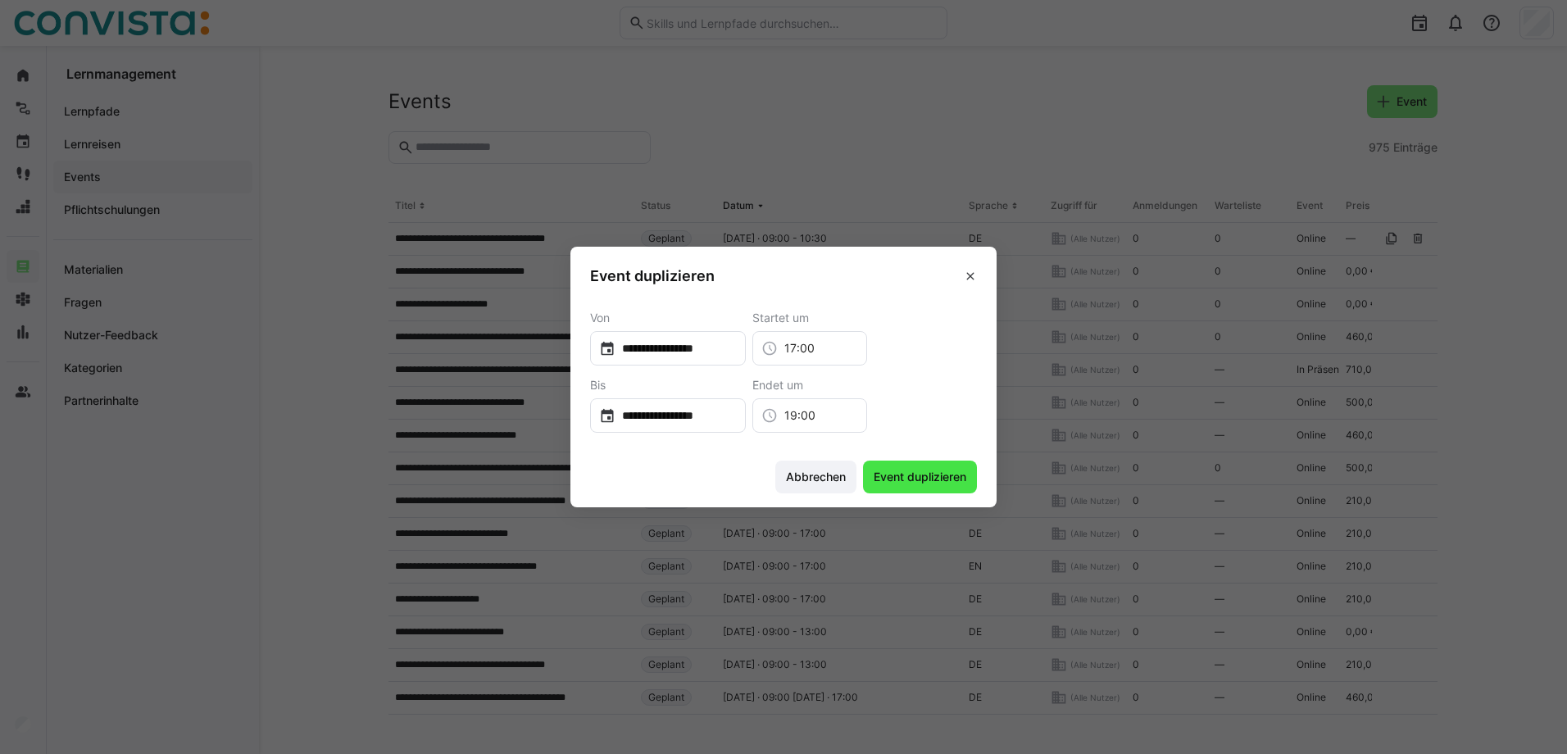
click at [935, 465] on span "Event duplizieren" at bounding box center [920, 477] width 114 height 33
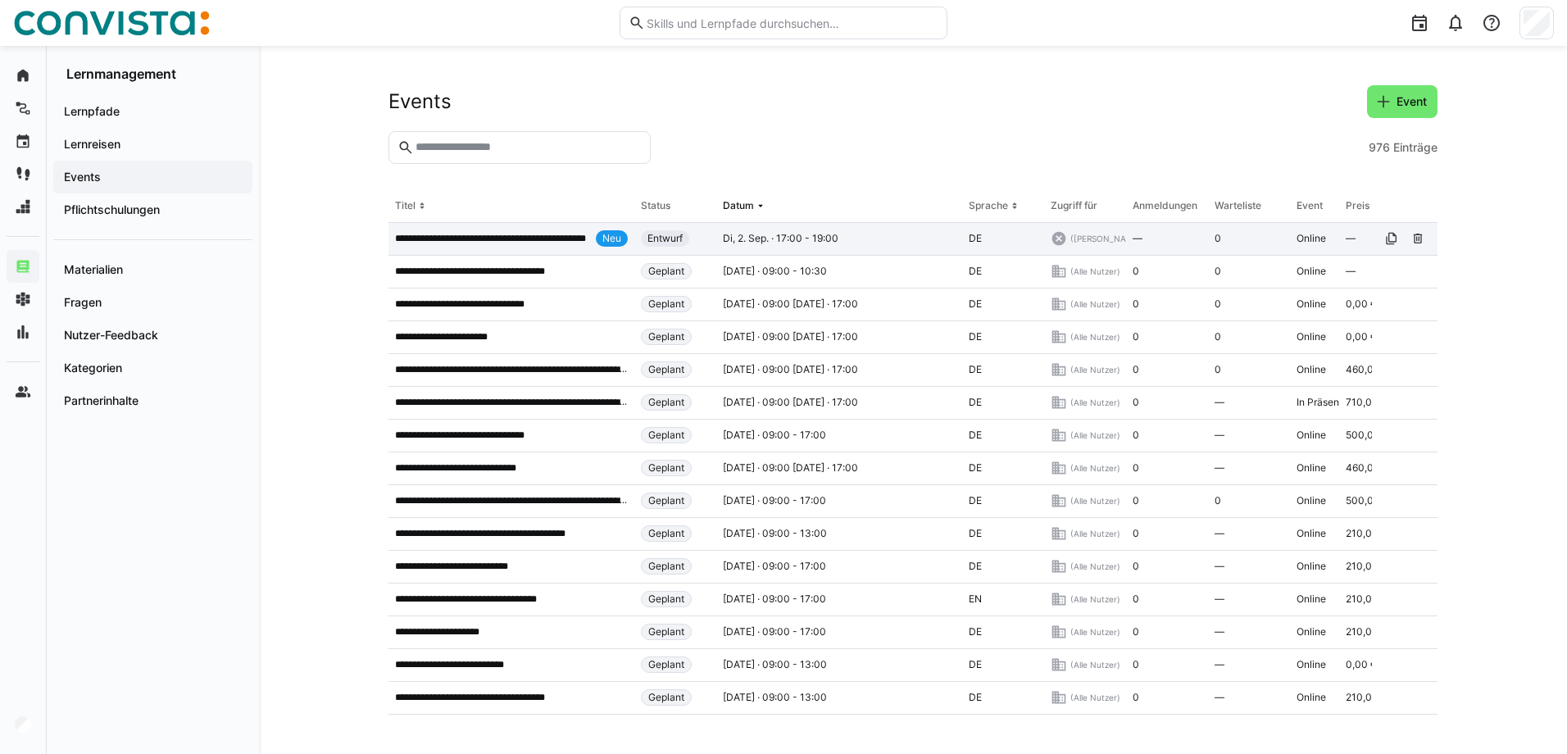
click at [500, 252] on div "**********" at bounding box center [511, 239] width 246 height 33
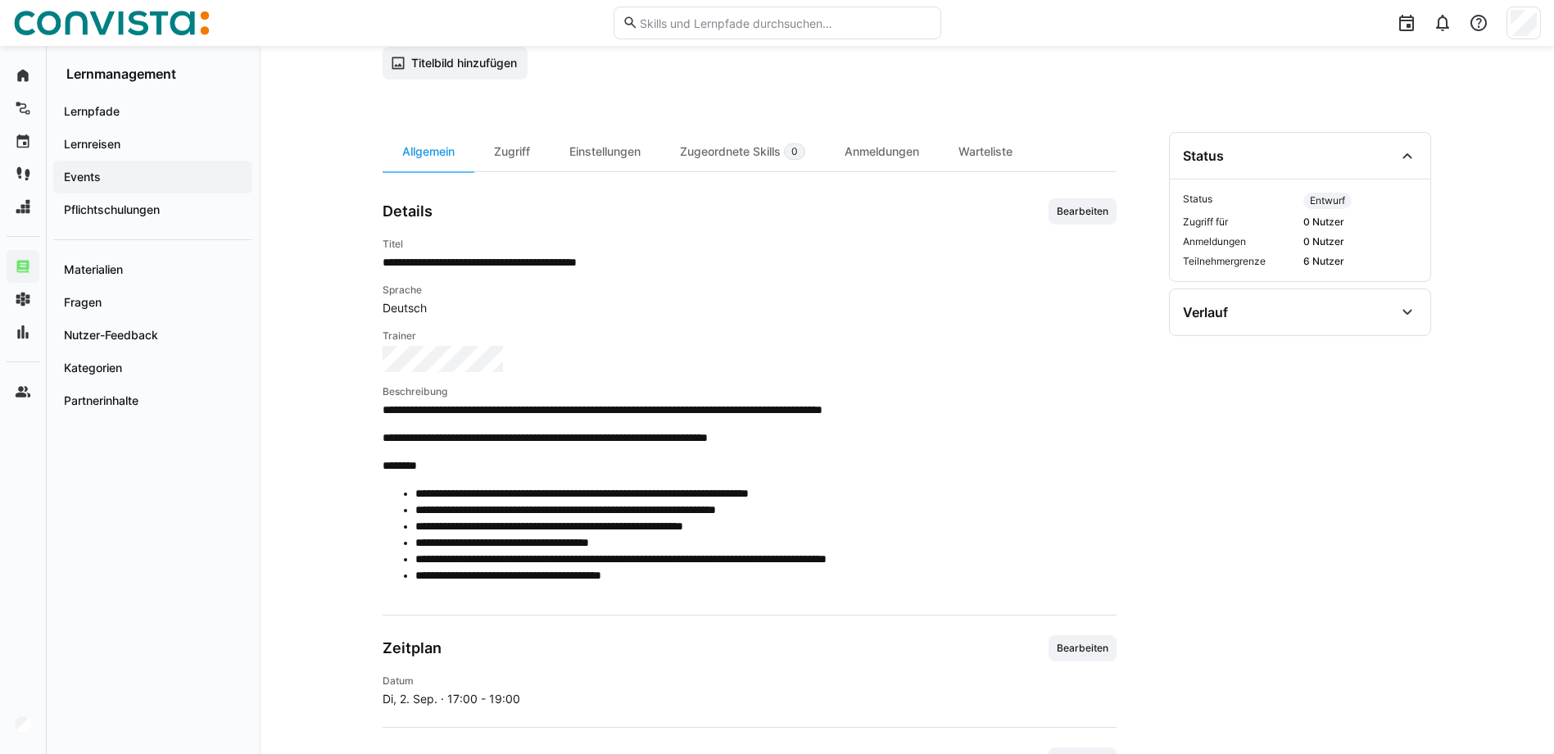
scroll to position [164, 0]
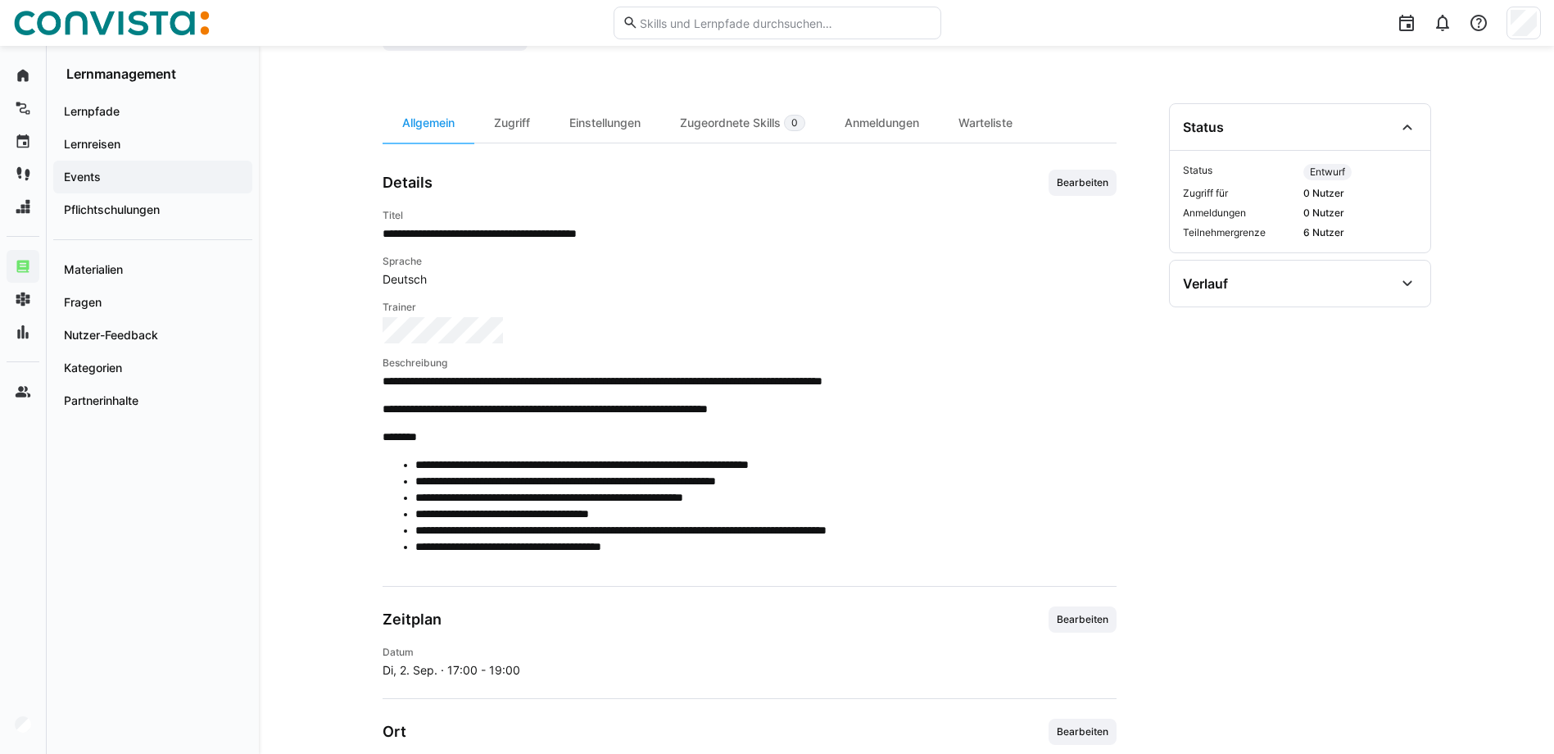
drag, startPoint x: 537, startPoint y: 120, endPoint x: 538, endPoint y: 130, distance: 9.9
click at [537, 120] on div "Zugriff" at bounding box center [511, 122] width 75 height 39
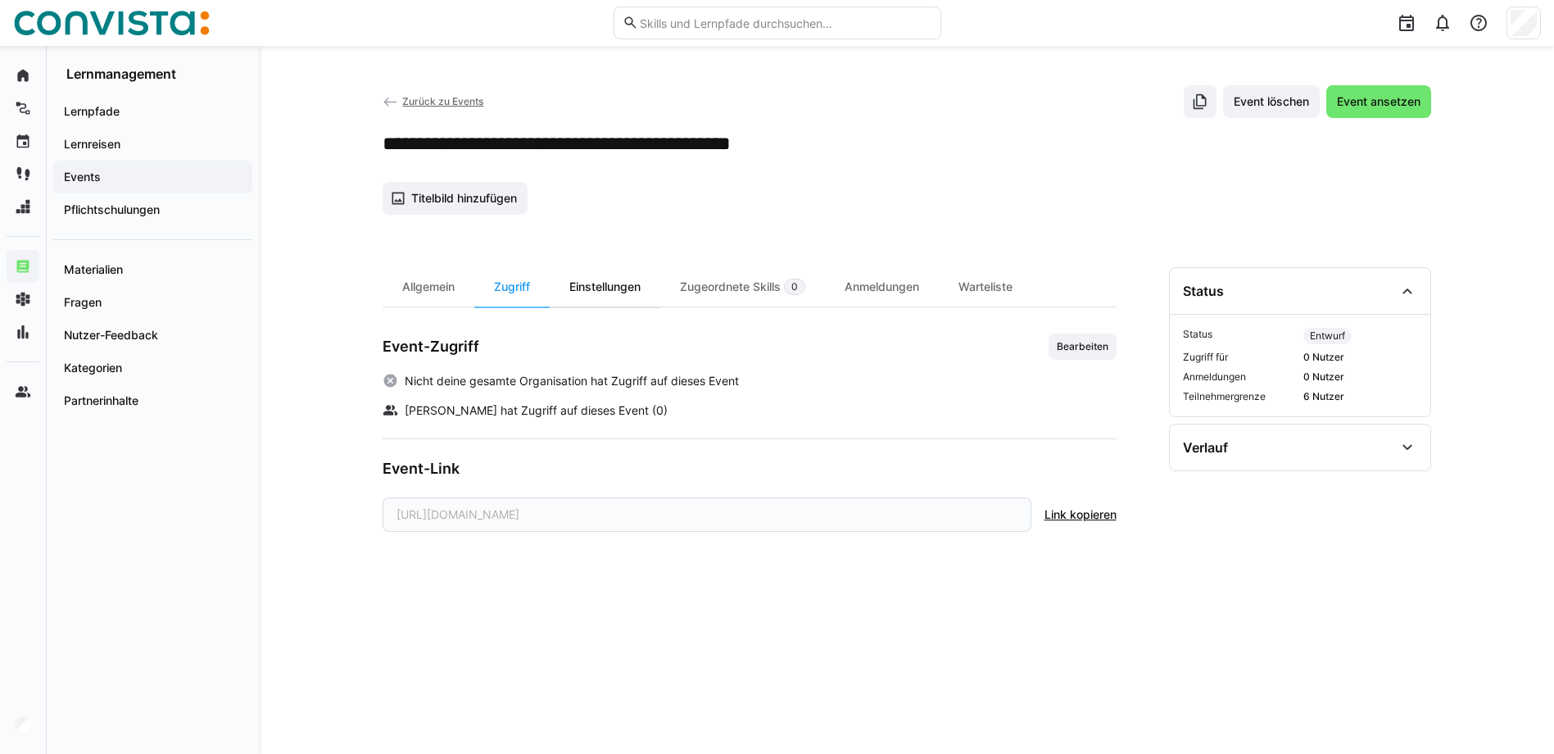
click at [635, 284] on div "Einstellungen" at bounding box center [605, 286] width 111 height 39
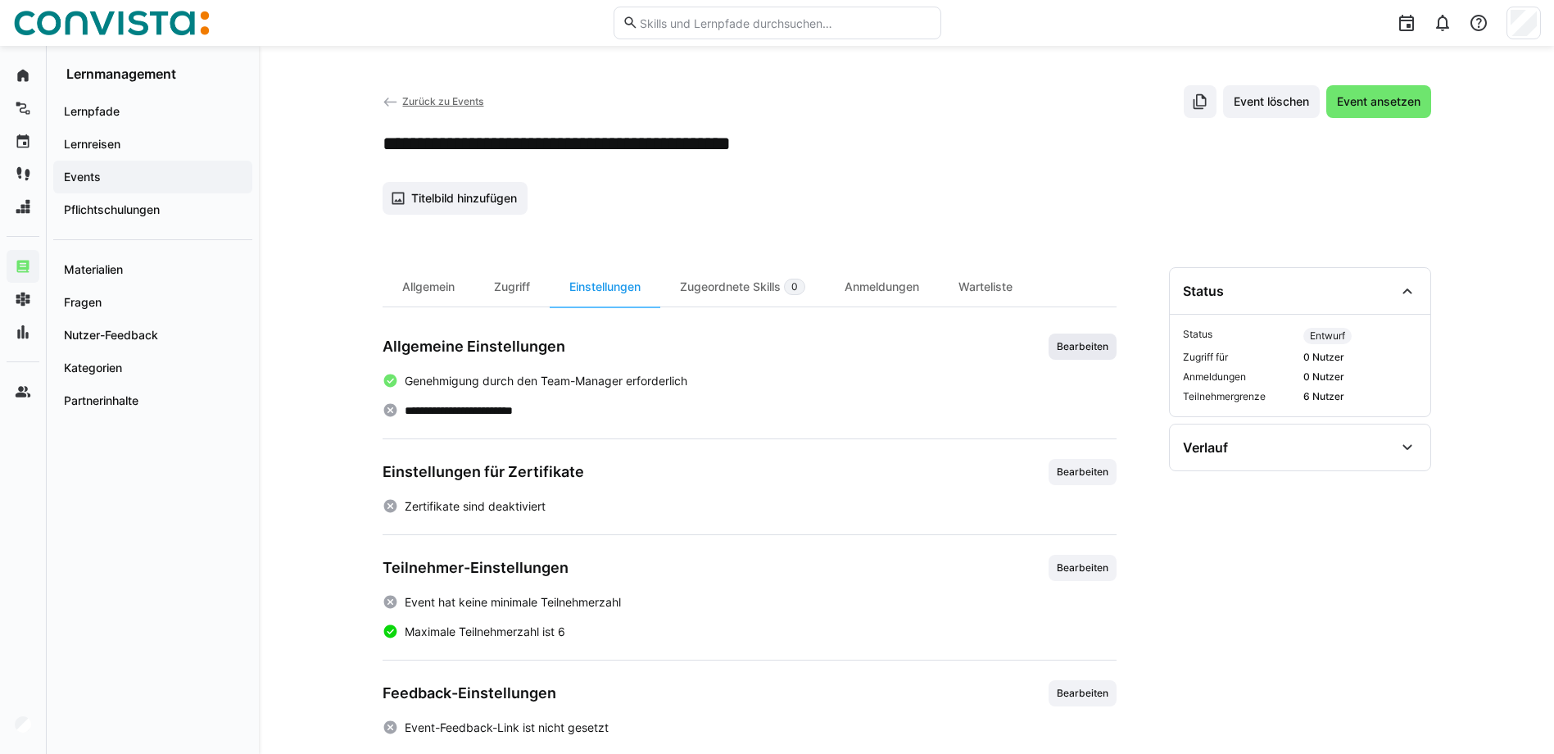
click at [1098, 347] on span "Bearbeiten" at bounding box center [1082, 346] width 55 height 13
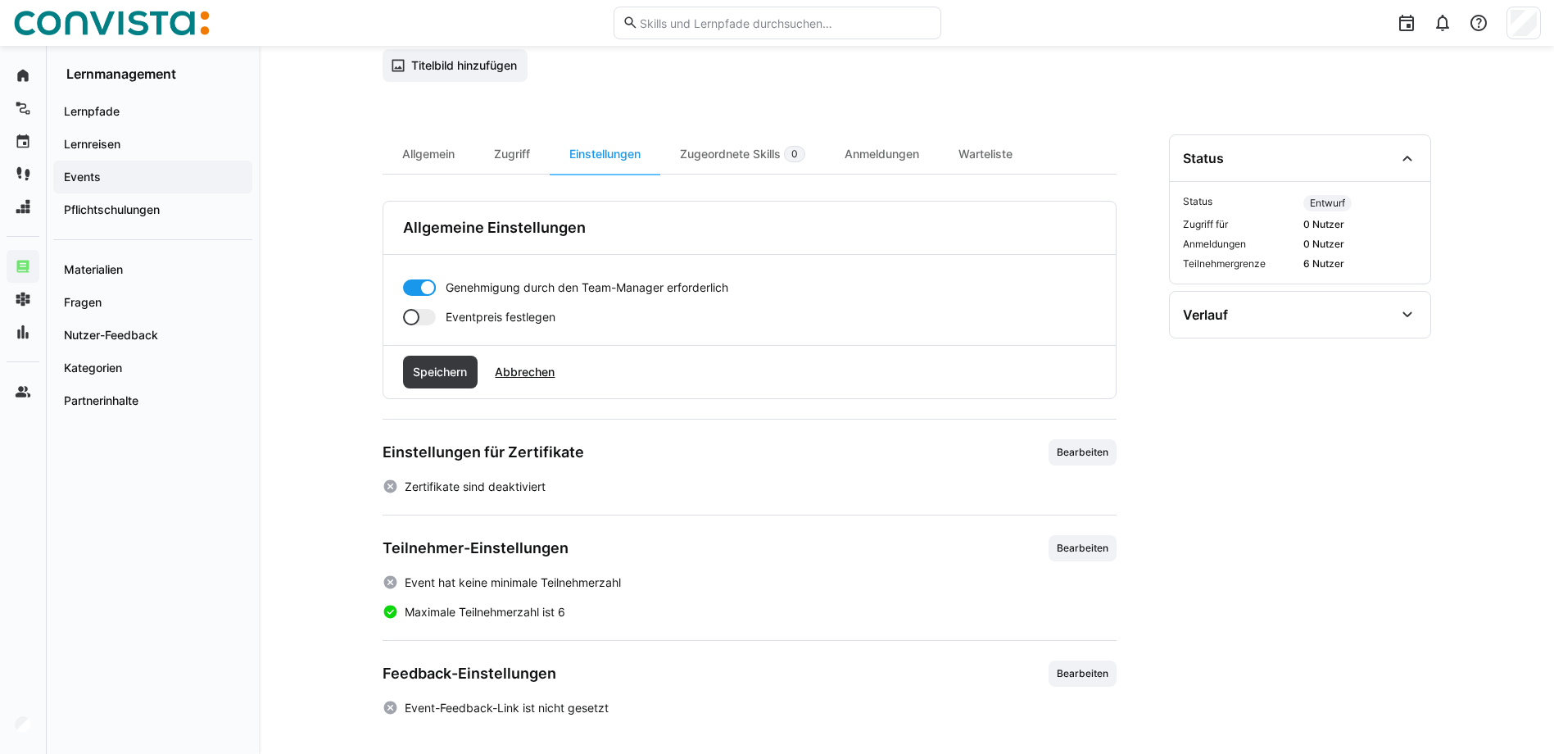
scroll to position [134, 0]
click at [513, 158] on div "Zugriff" at bounding box center [511, 152] width 75 height 39
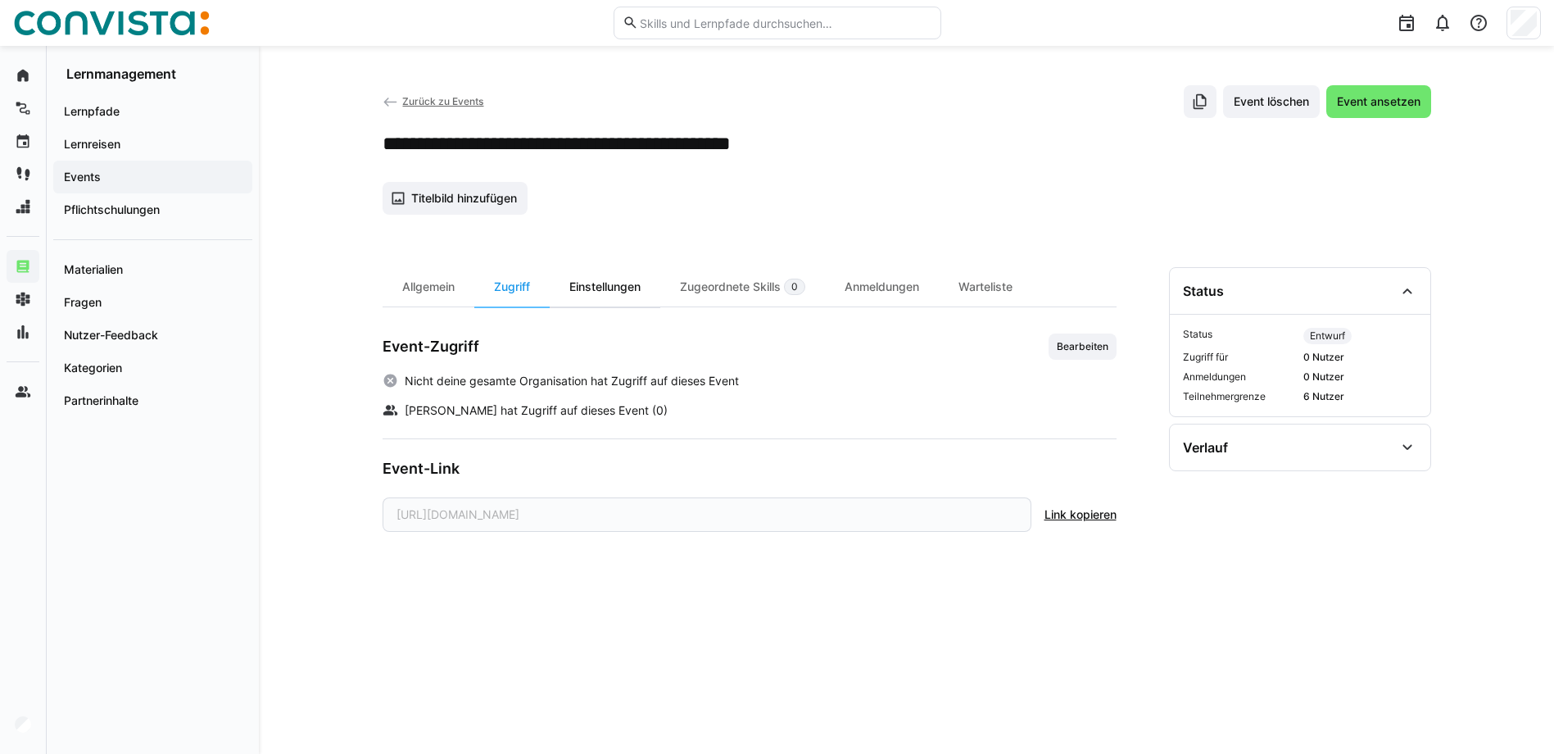
click at [601, 291] on div "Einstellungen" at bounding box center [605, 286] width 111 height 39
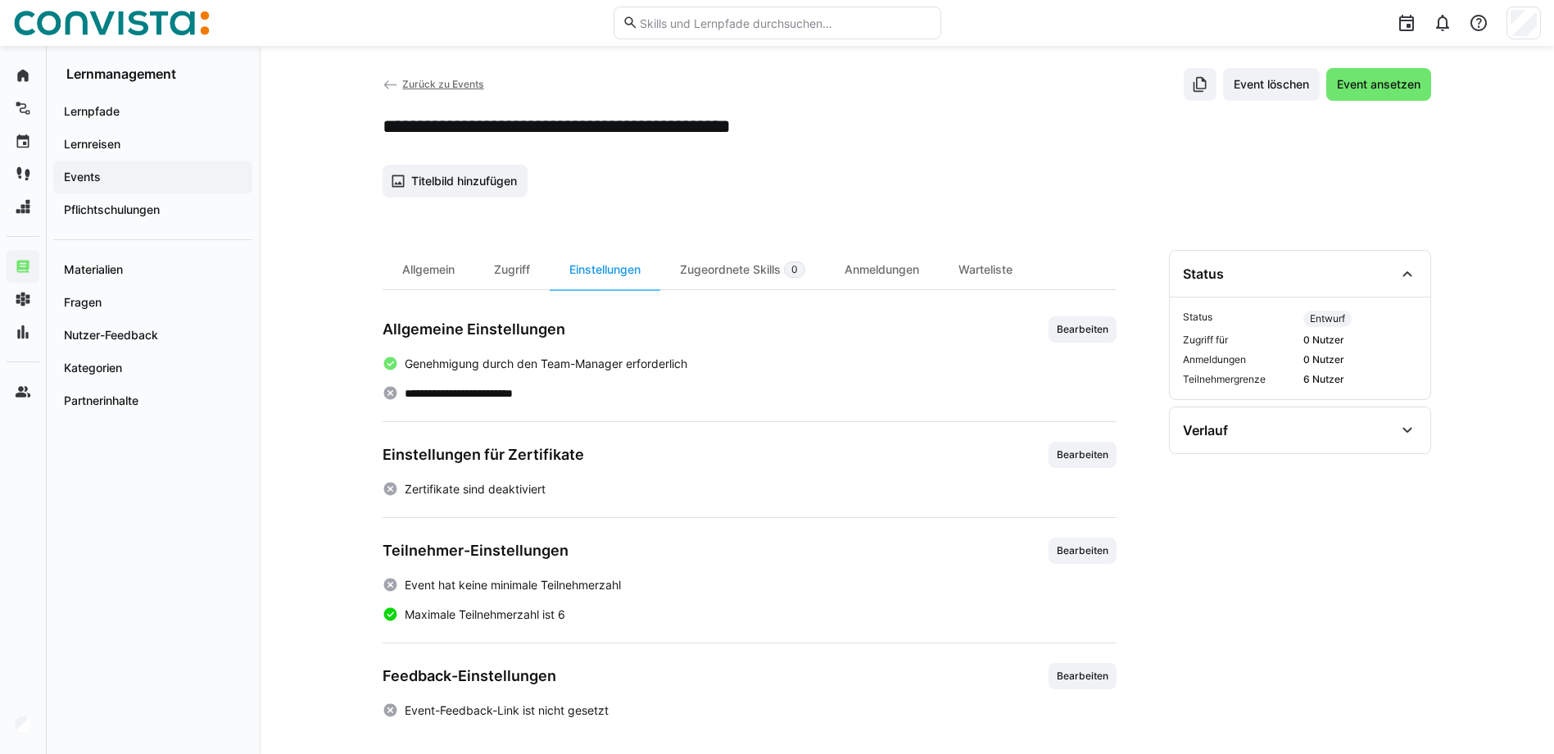
scroll to position [21, 0]
